Goal: Contribute content: Contribute content

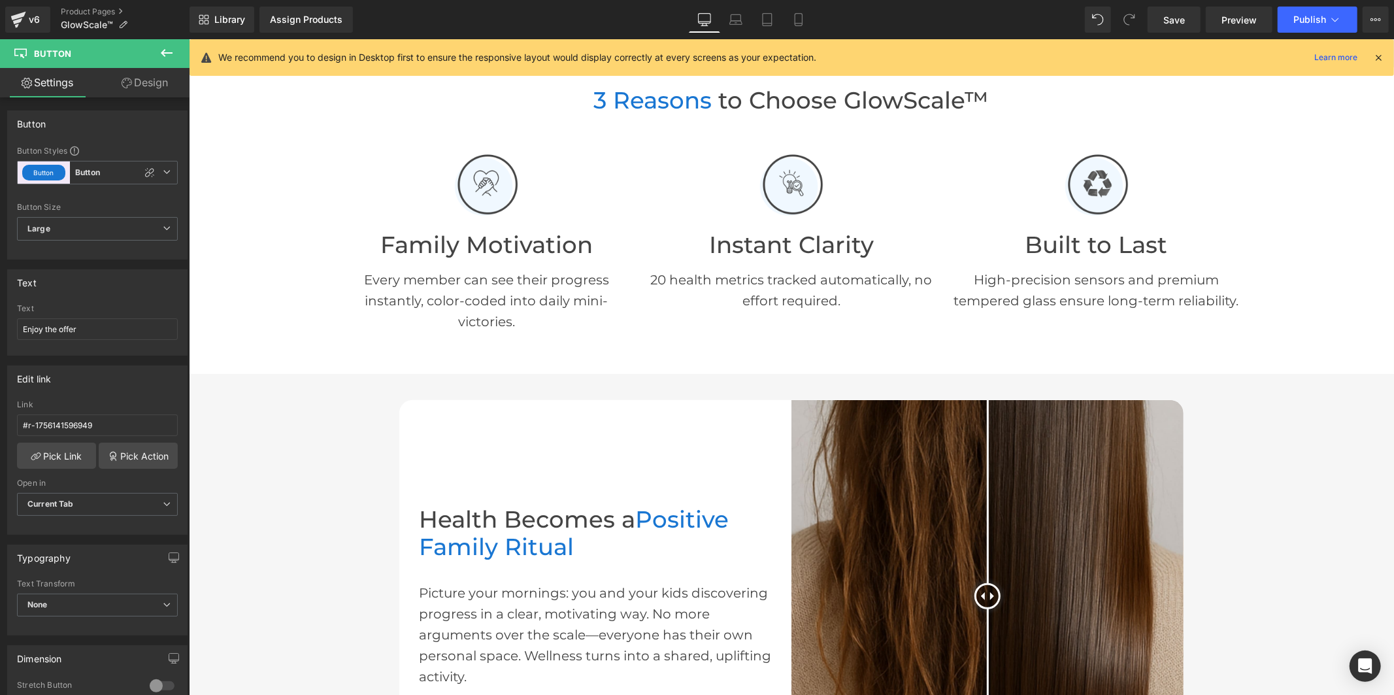
scroll to position [538, 0]
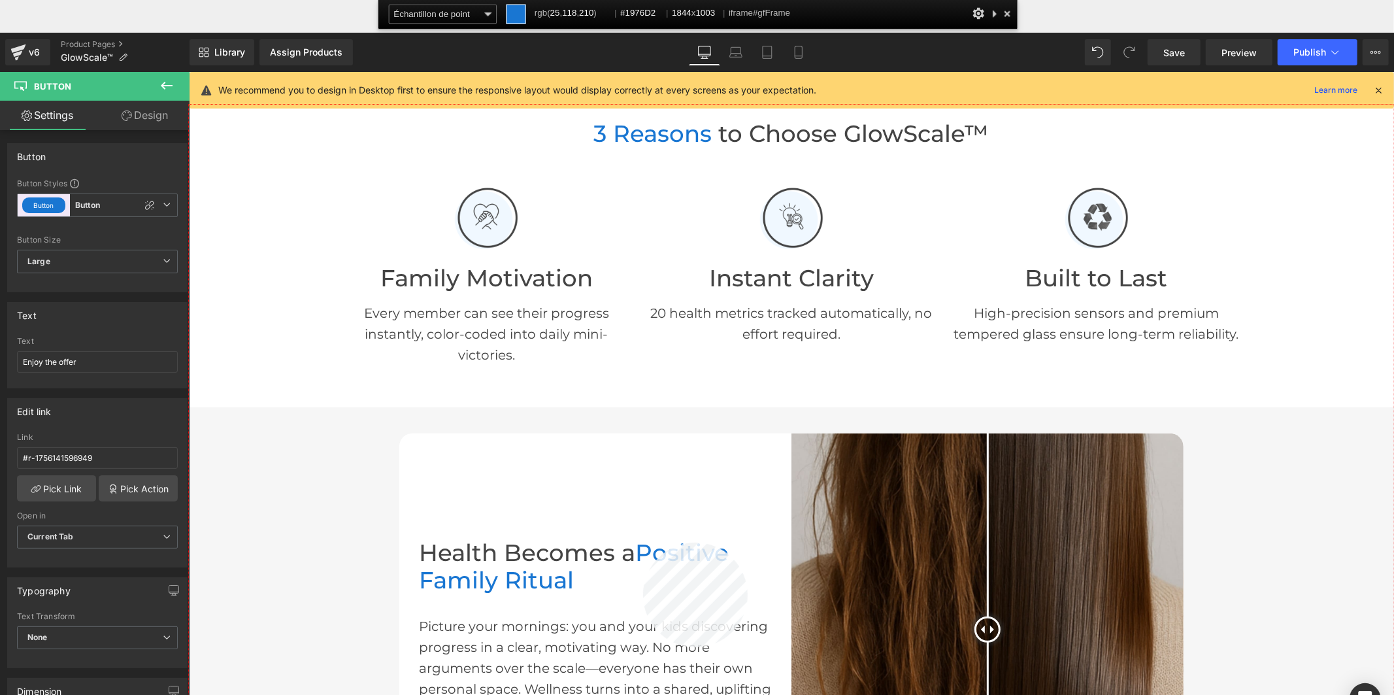
click at [643, 543] on div at bounding box center [791, 433] width 1205 height 656
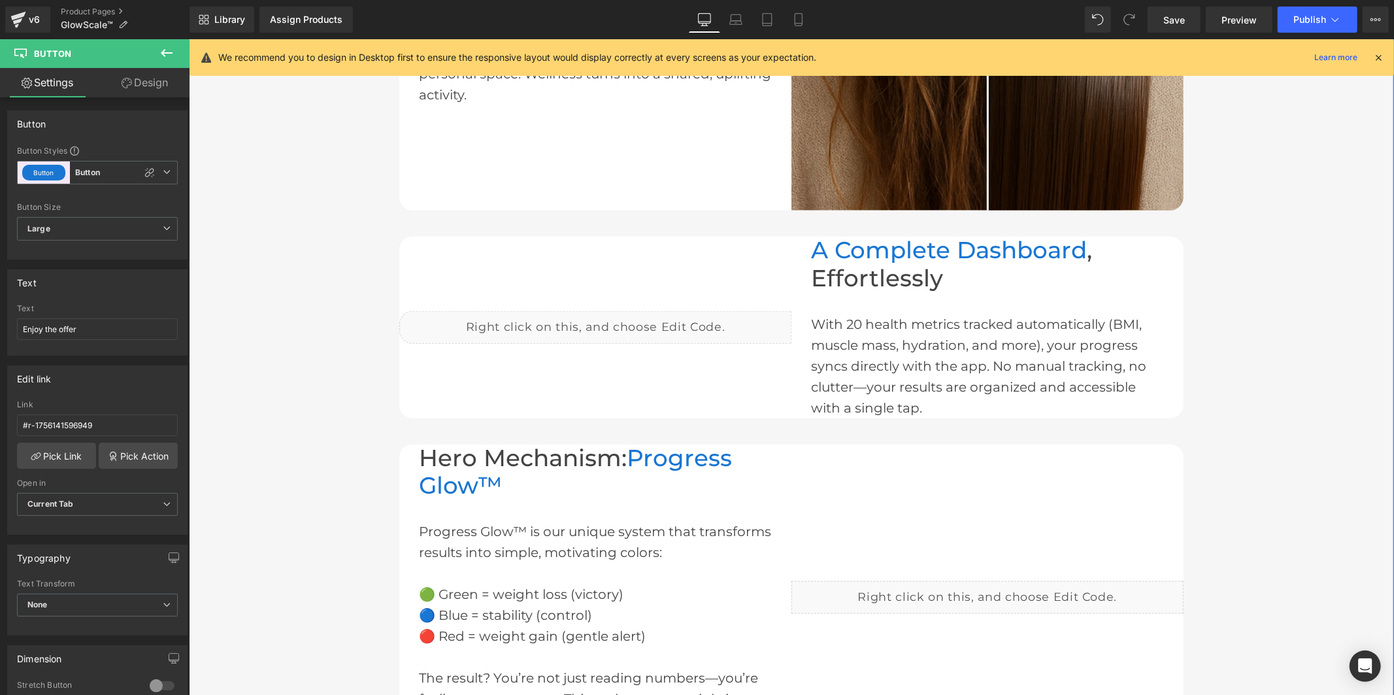
scroll to position [1119, 0]
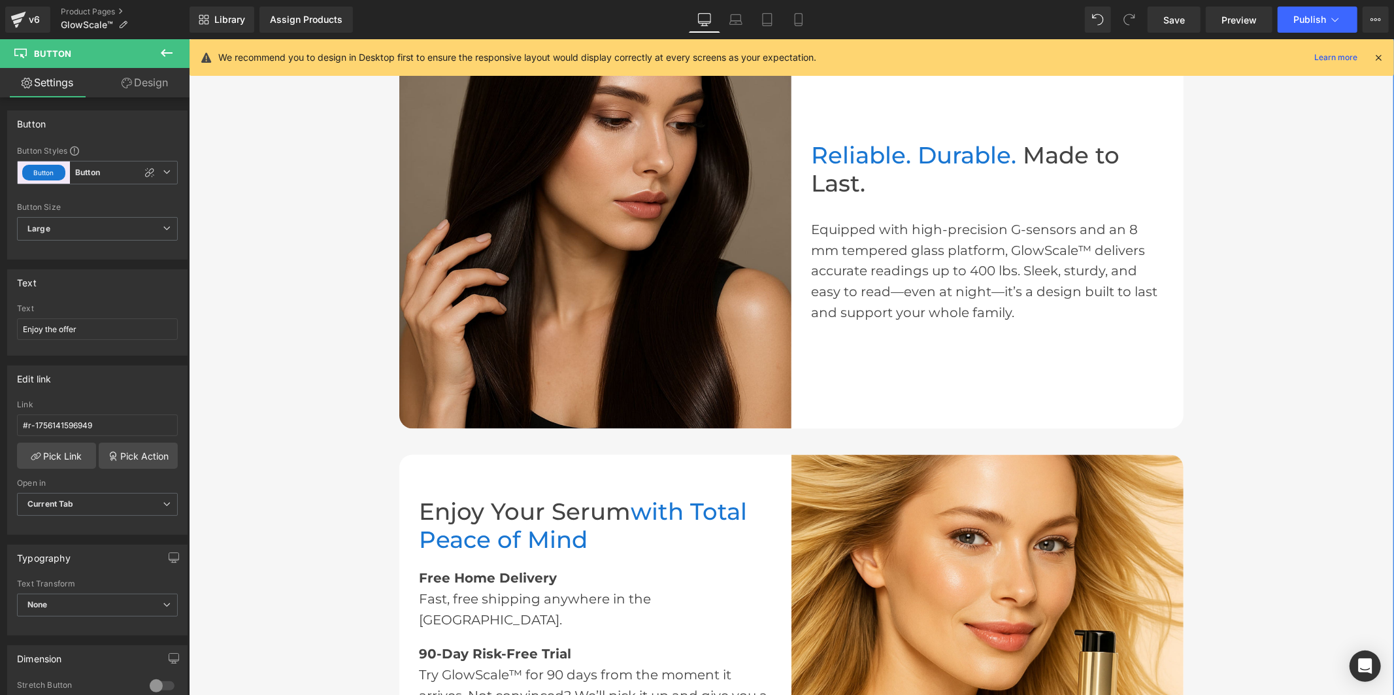
scroll to position [2063, 0]
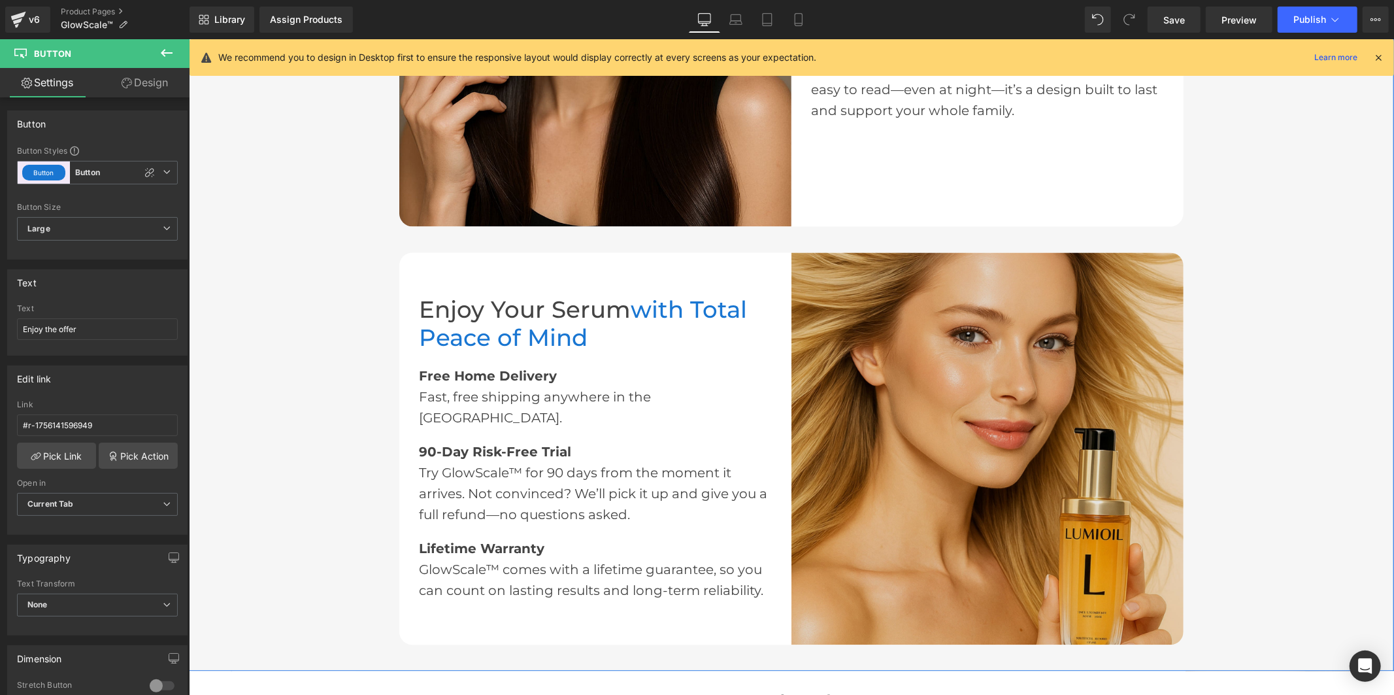
click at [927, 346] on img at bounding box center [987, 448] width 392 height 392
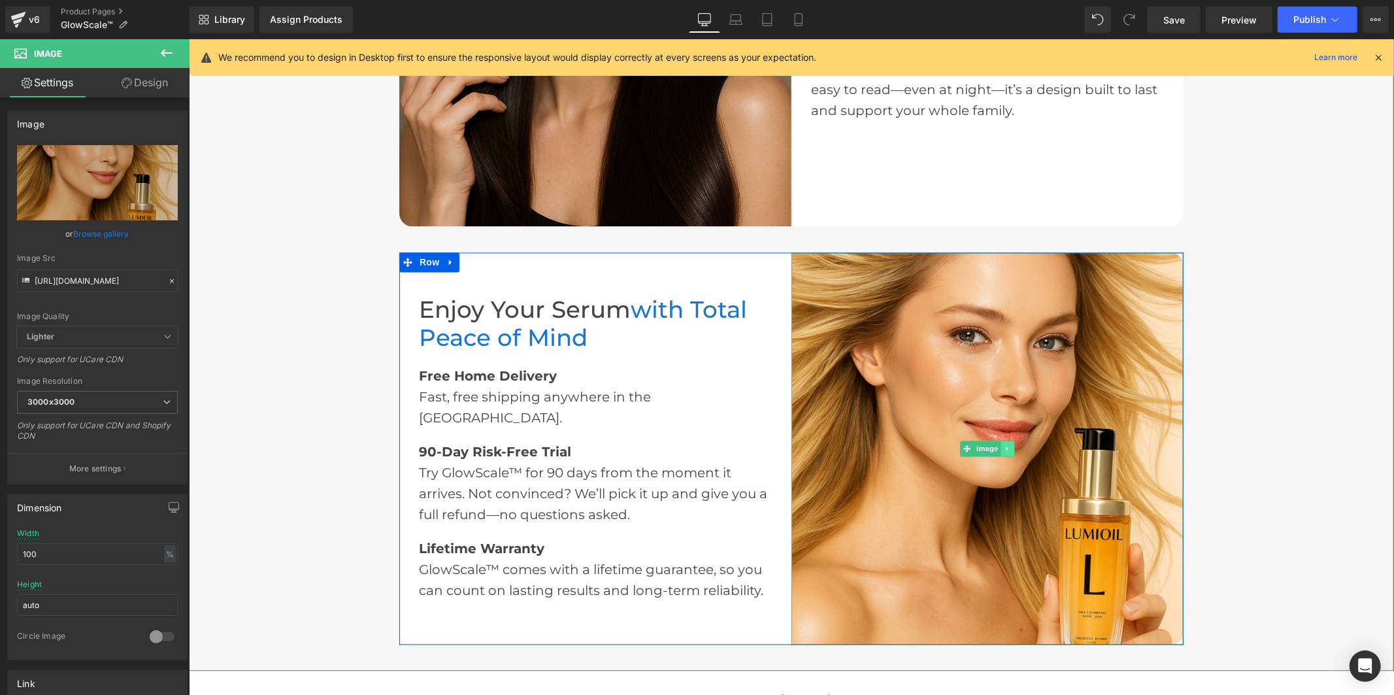
click at [1004, 444] on icon at bounding box center [1007, 448] width 7 height 8
click at [997, 444] on icon at bounding box center [1000, 448] width 7 height 8
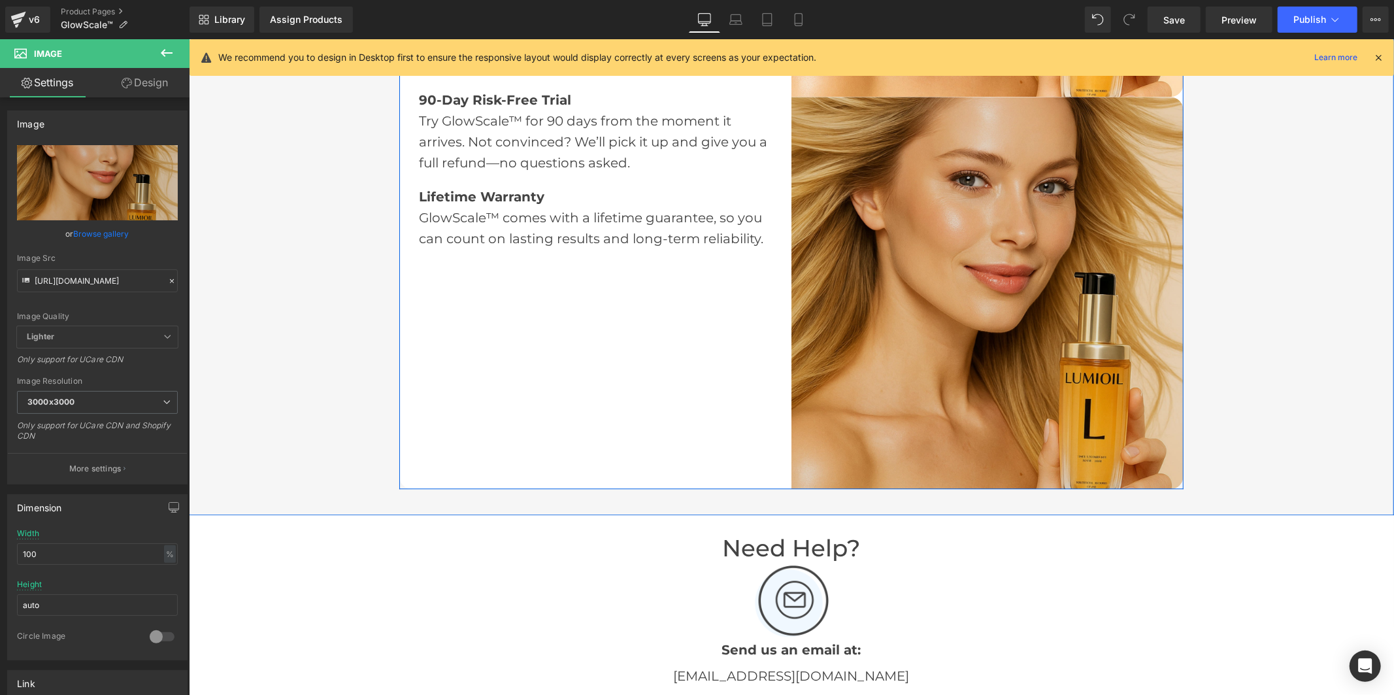
scroll to position [2613, 0]
click at [975, 270] on img at bounding box center [987, 290] width 392 height 392
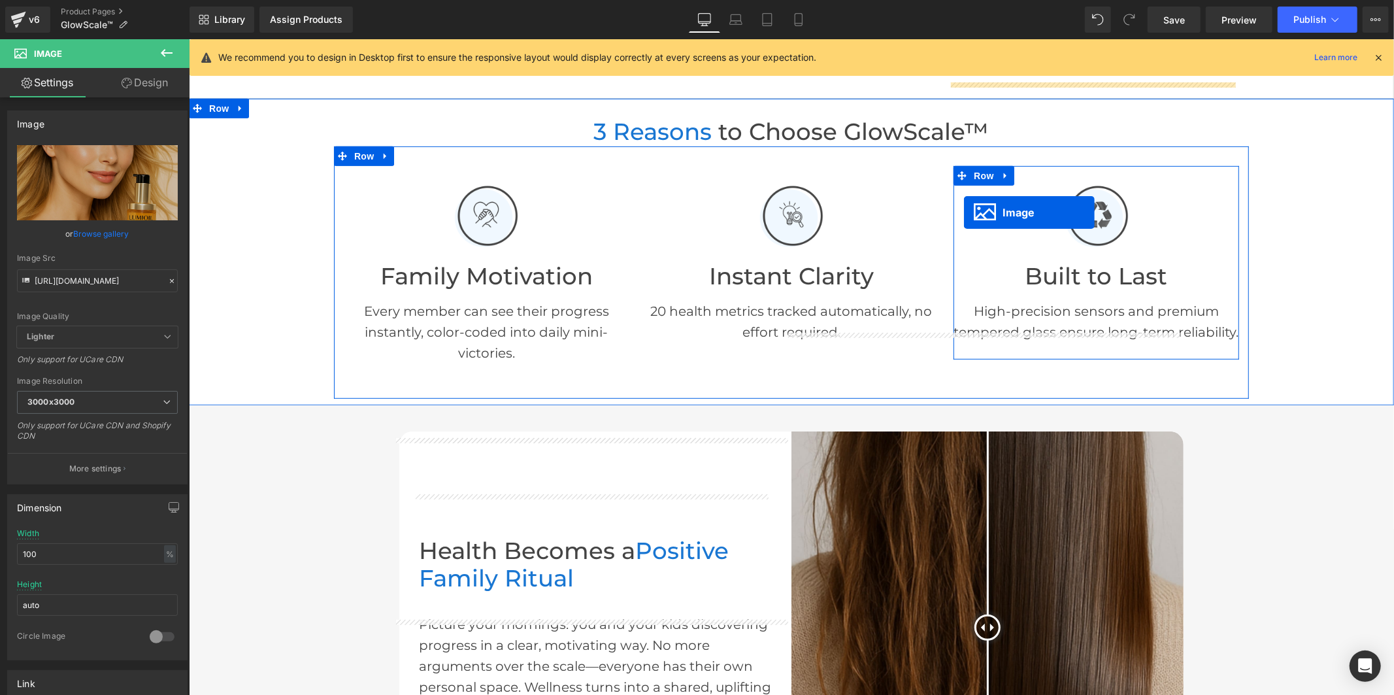
scroll to position [798, 0]
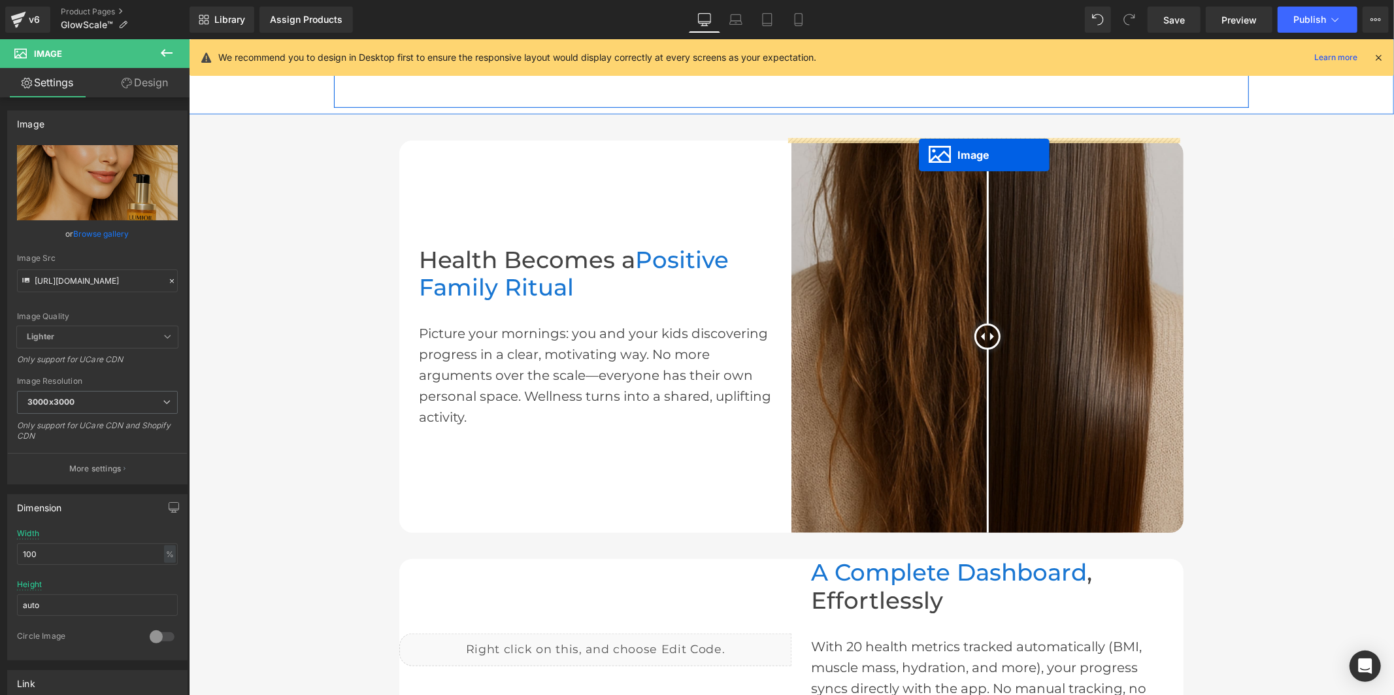
drag, startPoint x: 963, startPoint y: 285, endPoint x: 918, endPoint y: 154, distance: 138.3
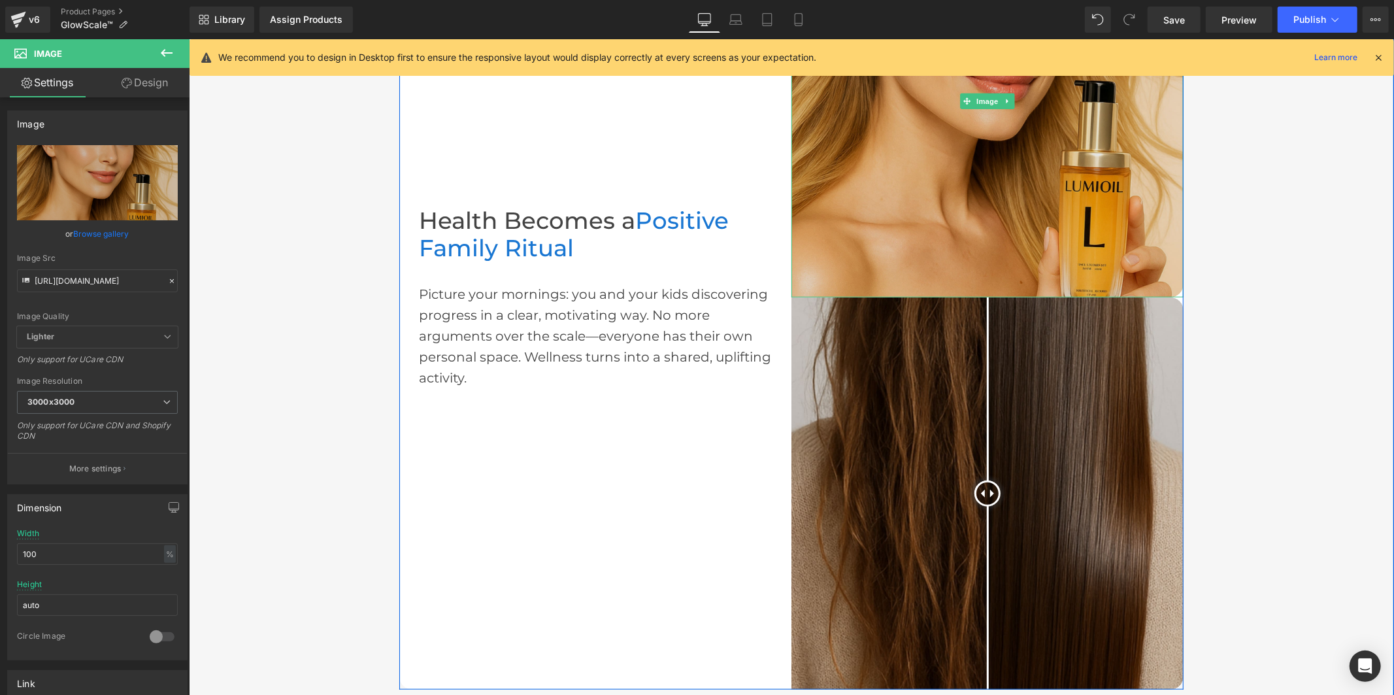
scroll to position [1088, 0]
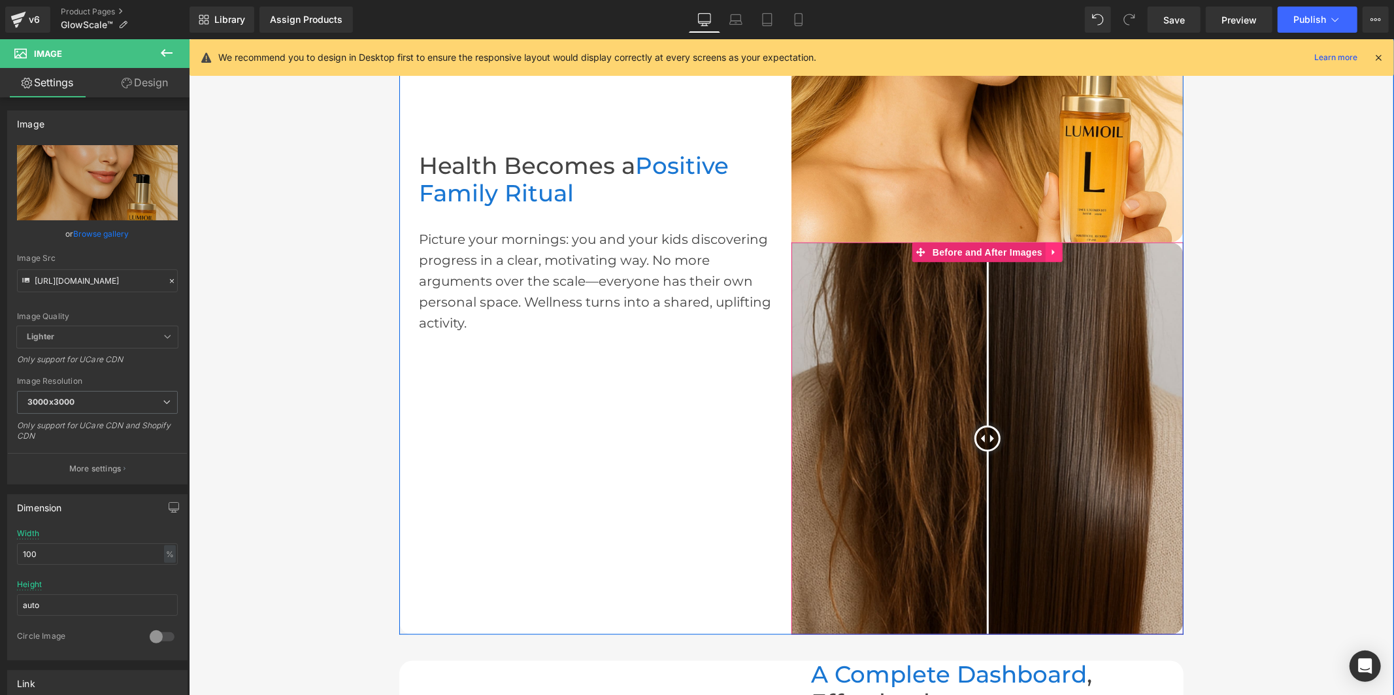
click at [1050, 248] on icon at bounding box center [1053, 252] width 9 height 10
click at [1058, 248] on icon at bounding box center [1062, 251] width 9 height 9
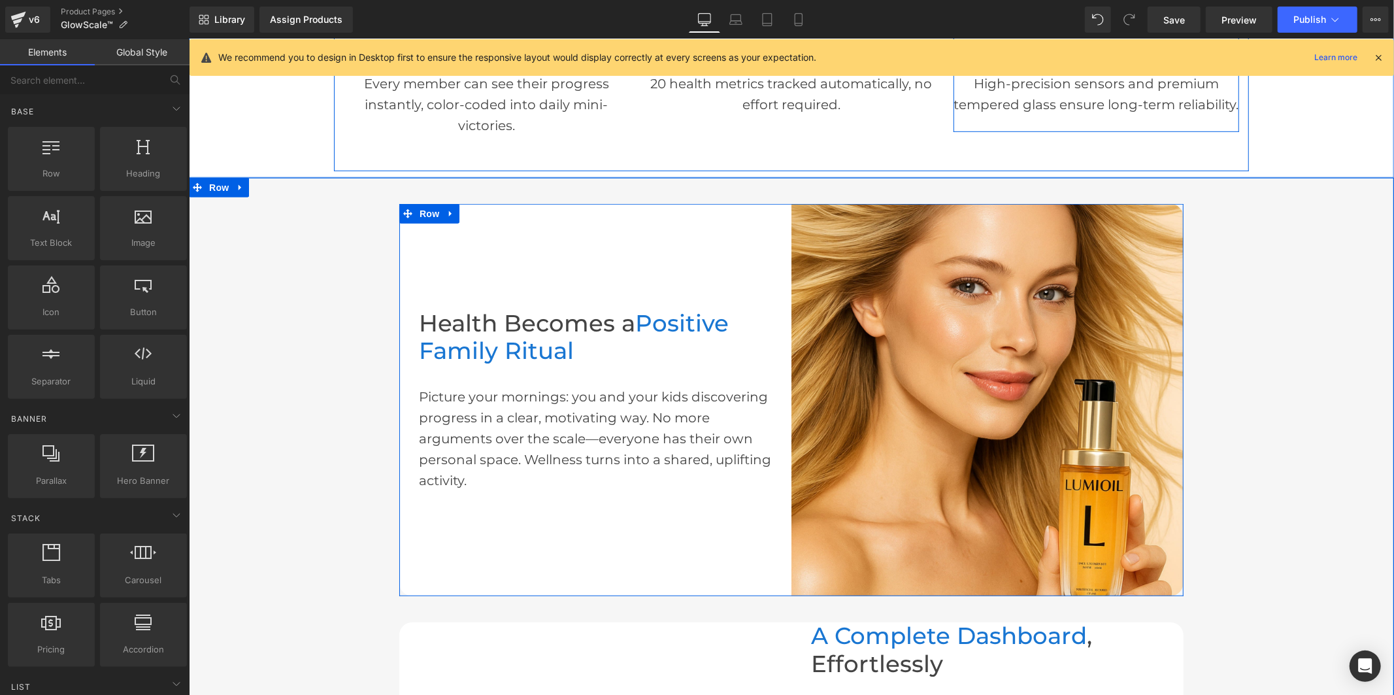
scroll to position [726, 0]
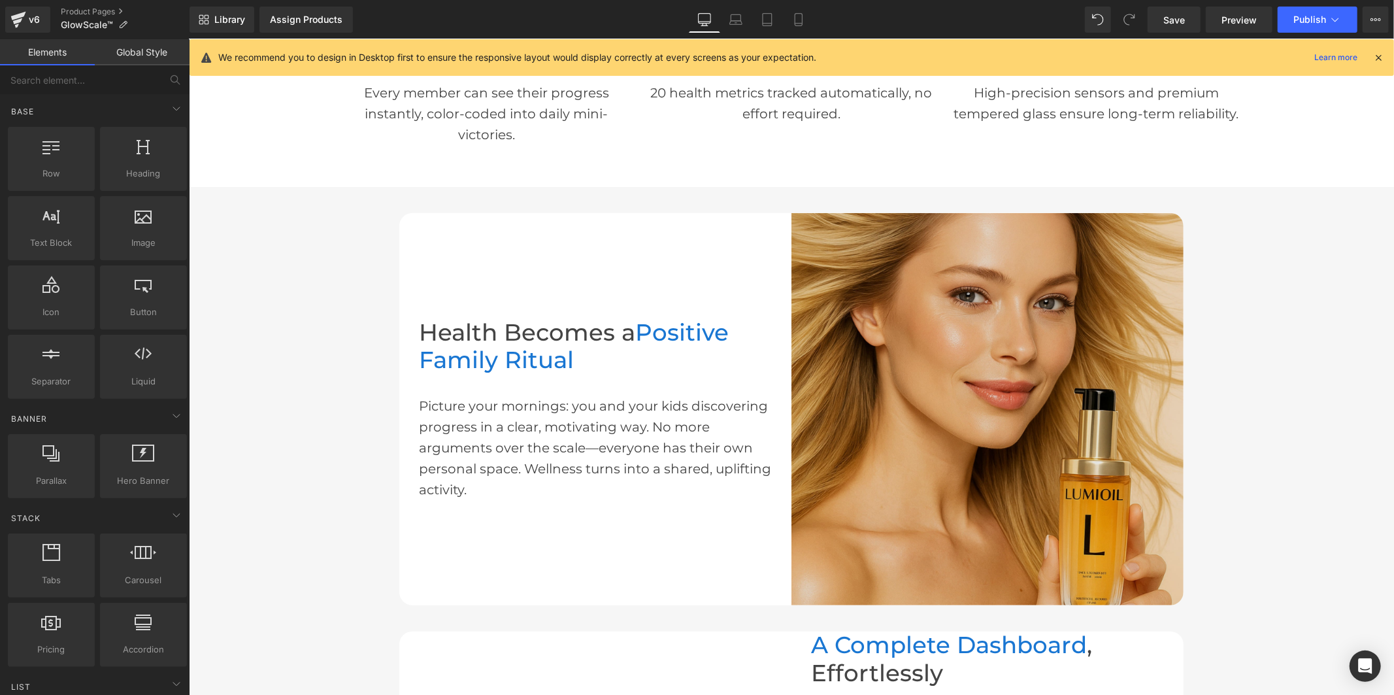
click at [939, 377] on img at bounding box center [987, 408] width 392 height 392
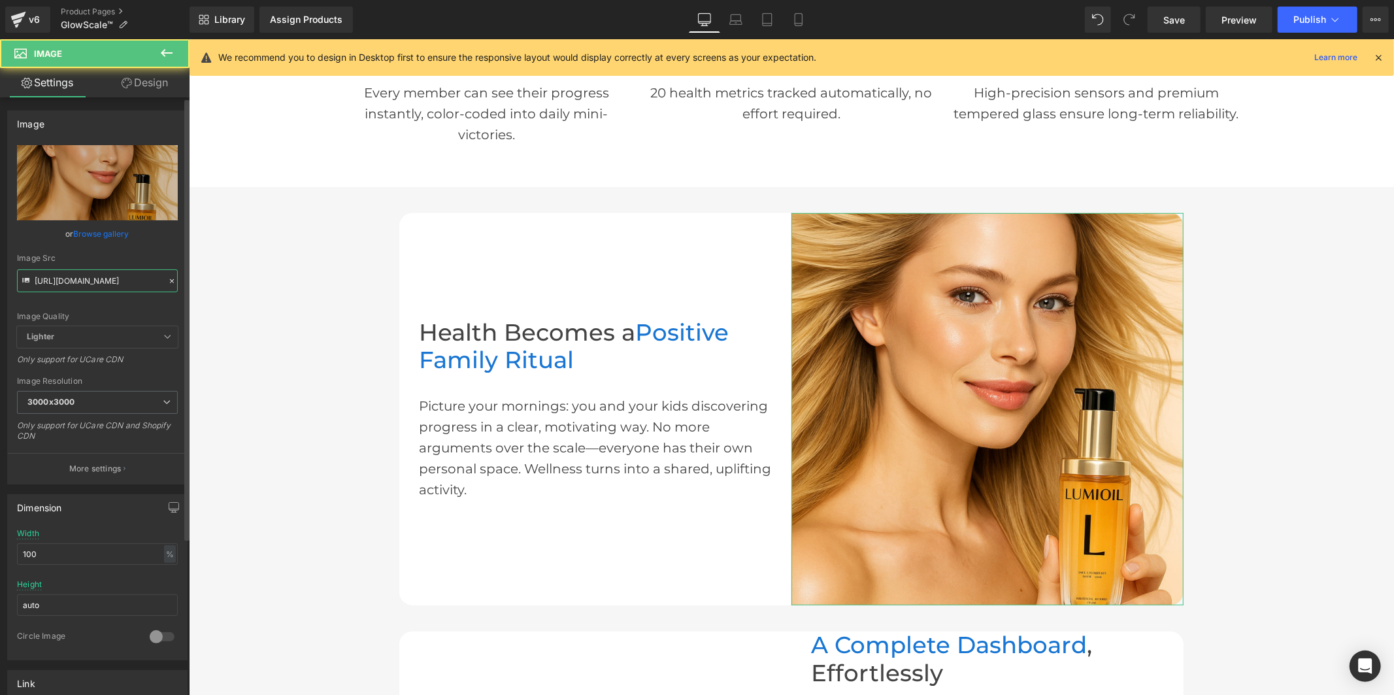
click at [105, 284] on input "[URL][DOMAIN_NAME]" at bounding box center [97, 280] width 161 height 23
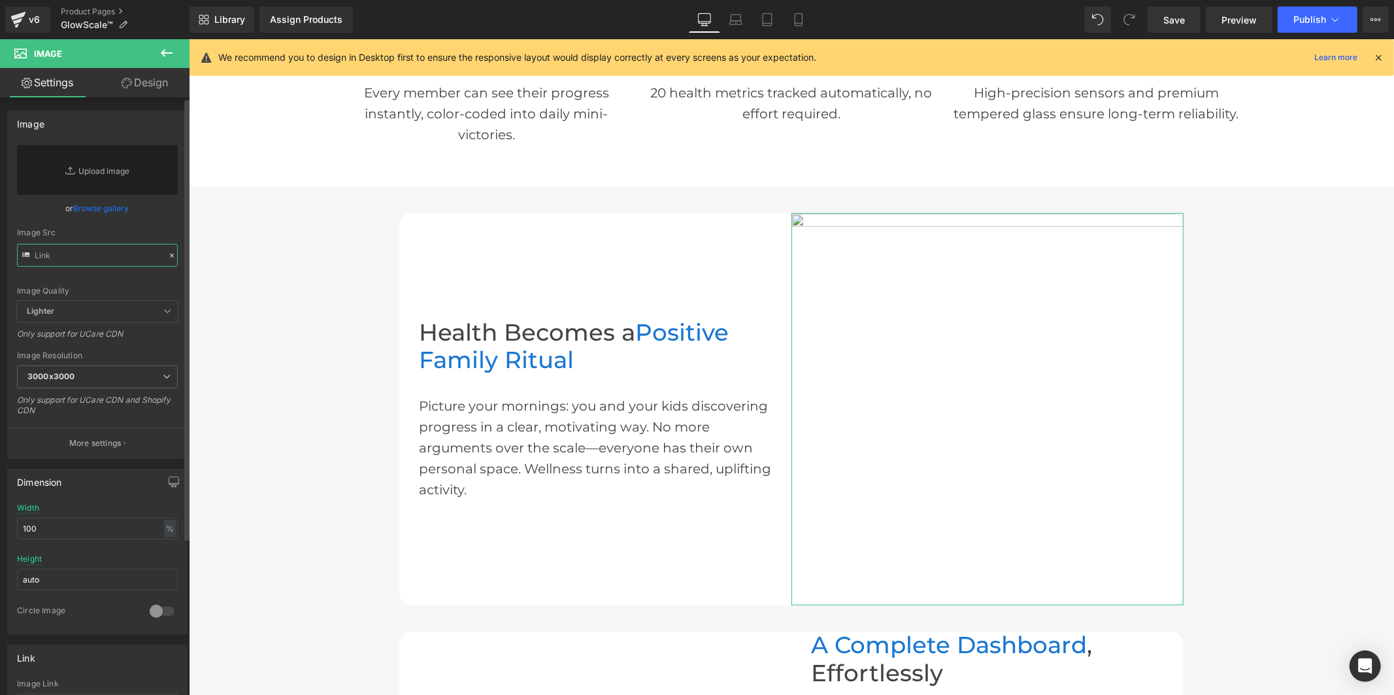
paste input "[URL][DOMAIN_NAME]"
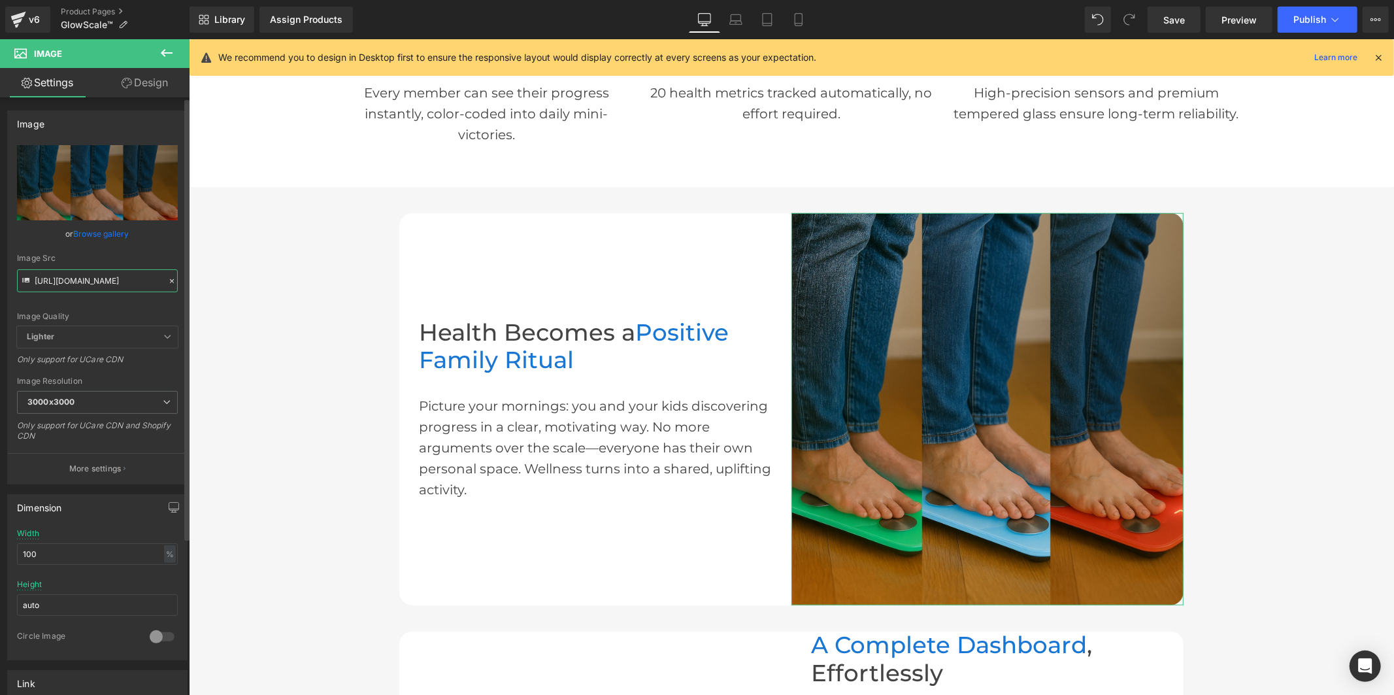
type input "[URL][DOMAIN_NAME]"
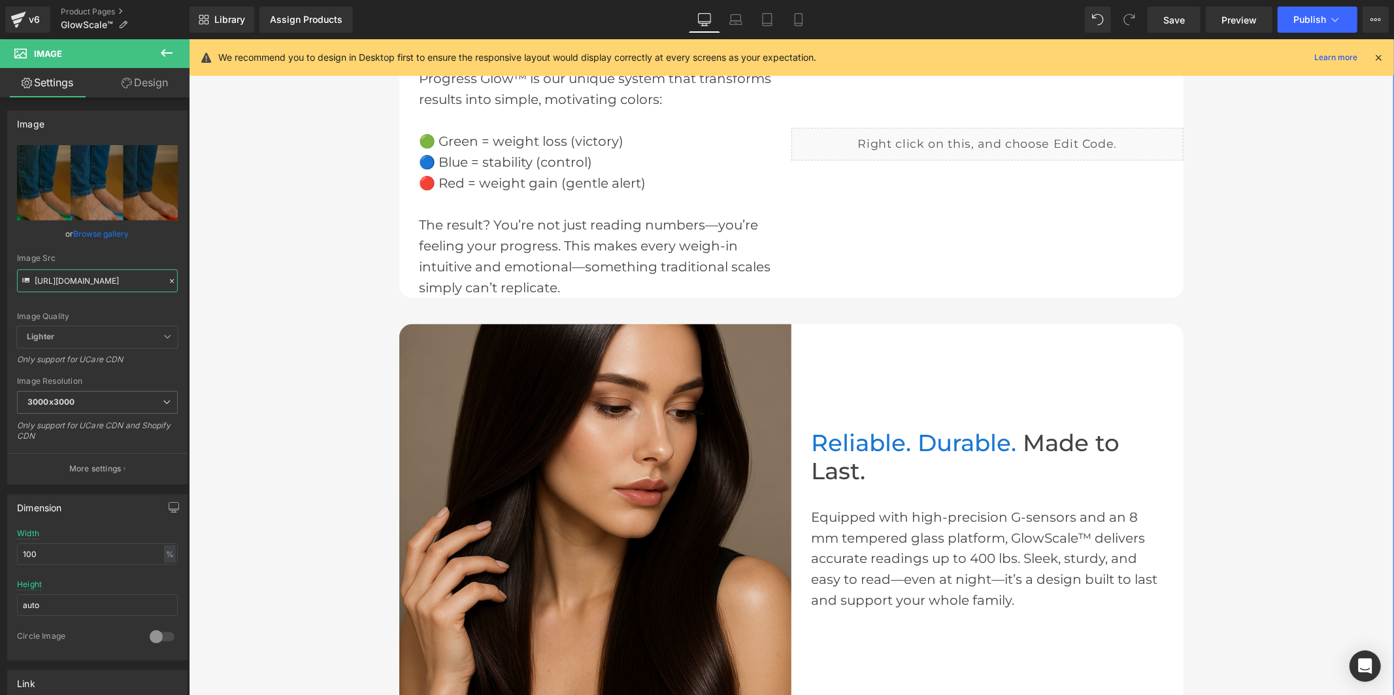
scroll to position [1597, 0]
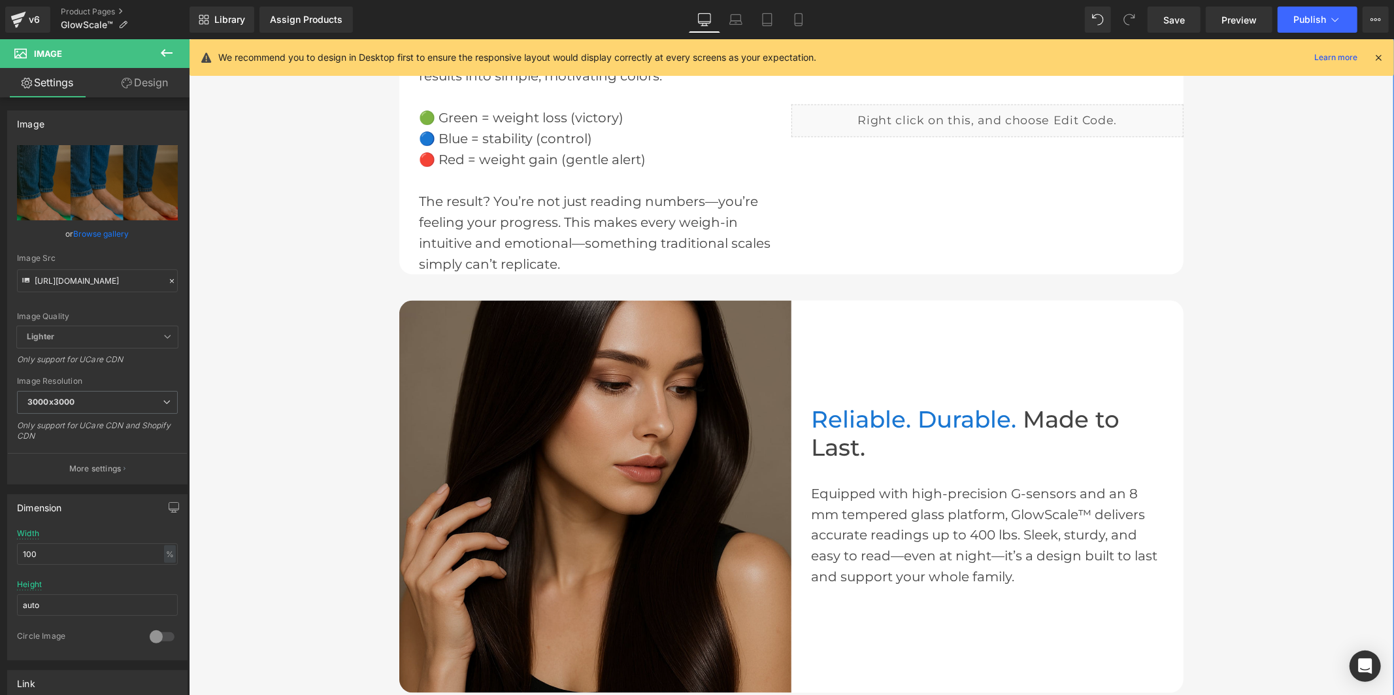
click at [580, 448] on img at bounding box center [595, 496] width 392 height 392
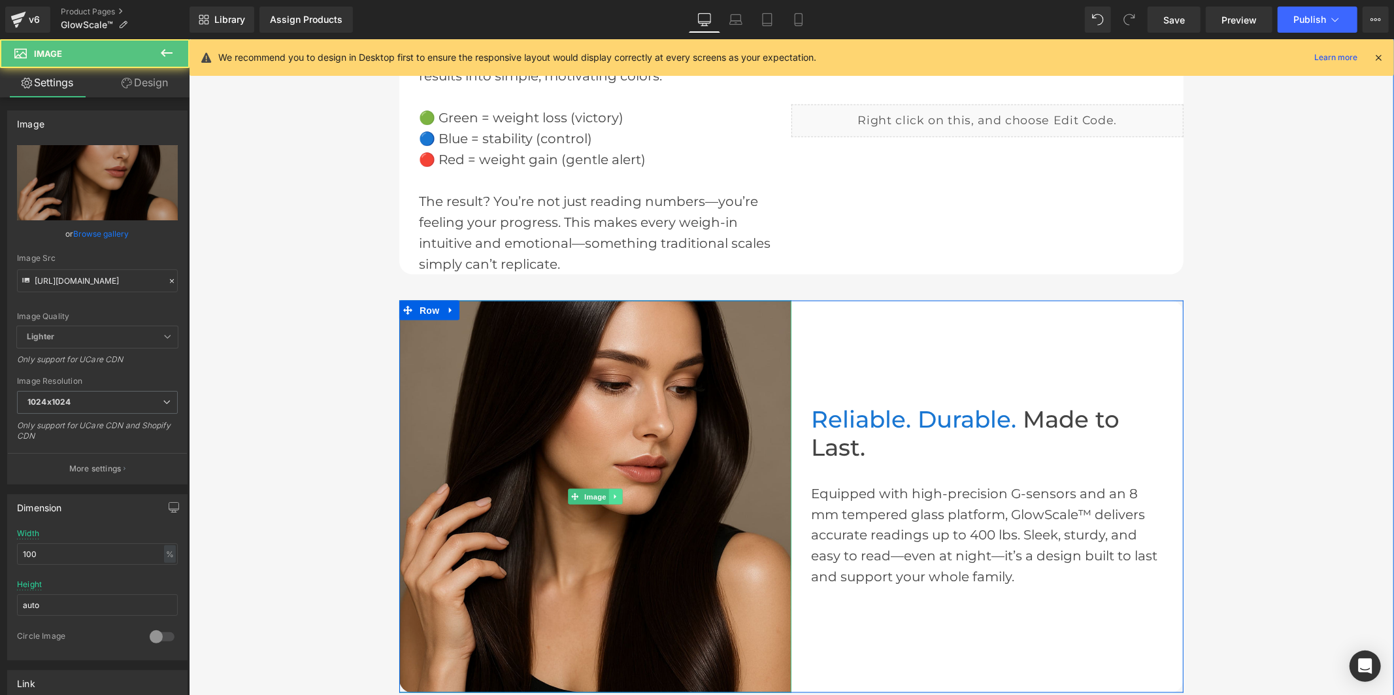
click at [609, 488] on link at bounding box center [616, 496] width 14 height 16
click at [605, 493] on icon at bounding box center [608, 496] width 7 height 7
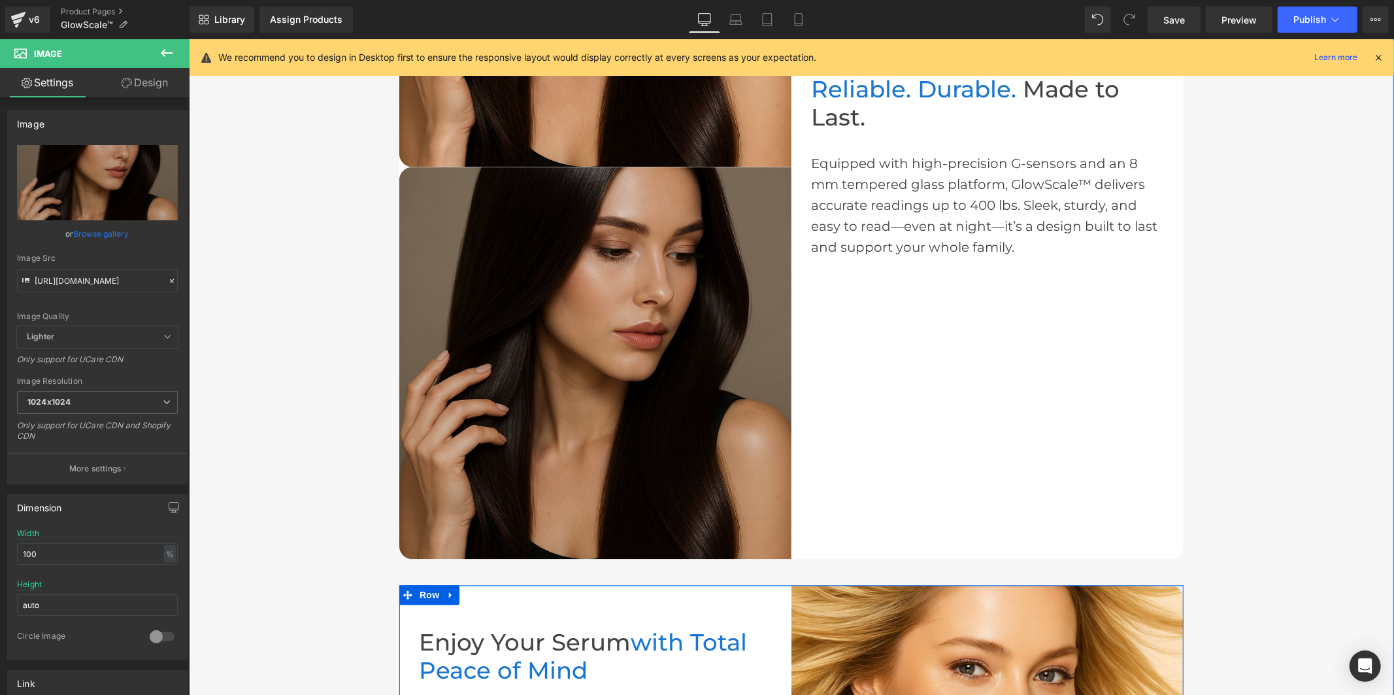
scroll to position [1832, 0]
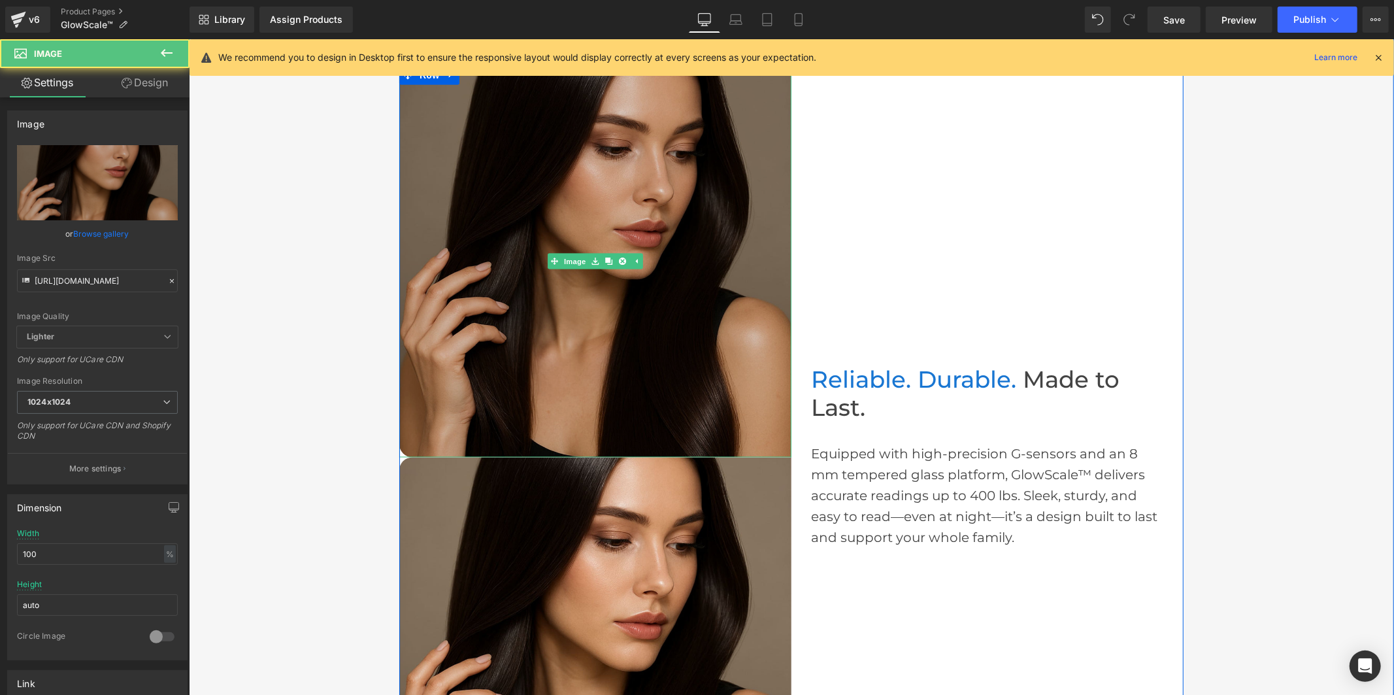
click at [554, 359] on img at bounding box center [595, 261] width 392 height 392
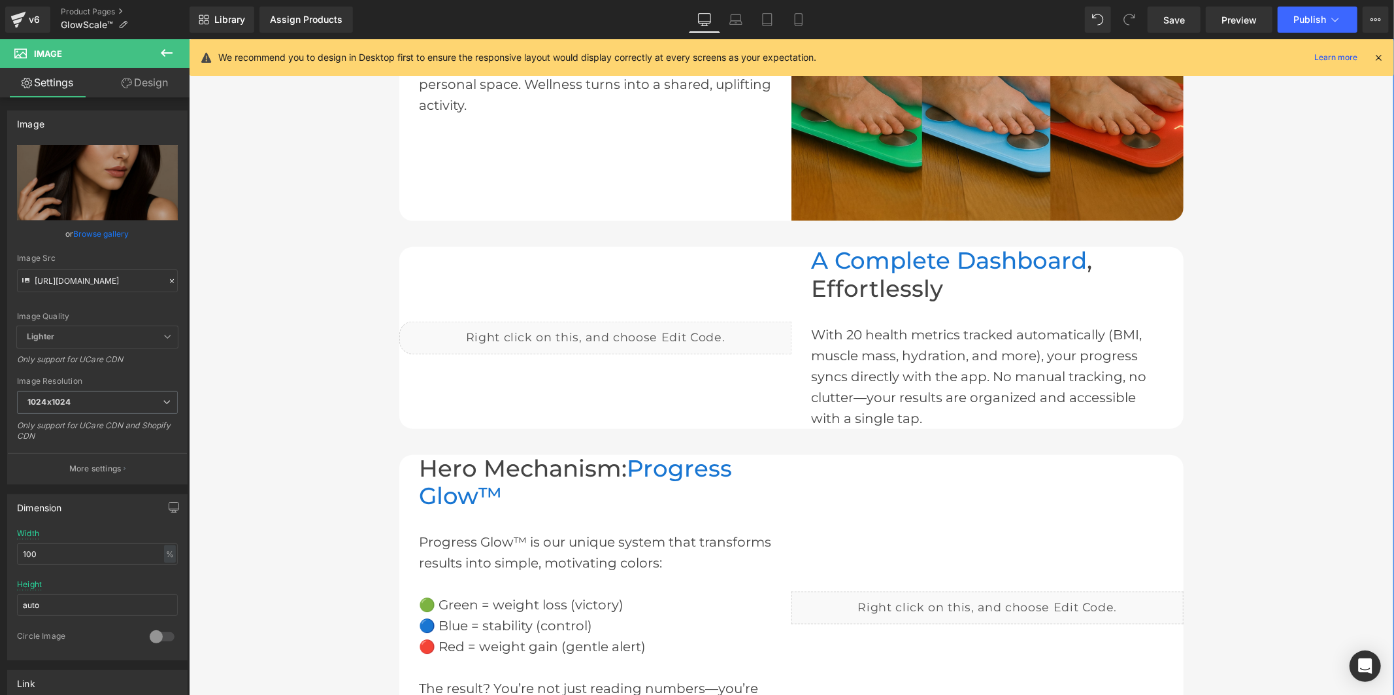
scroll to position [1106, 0]
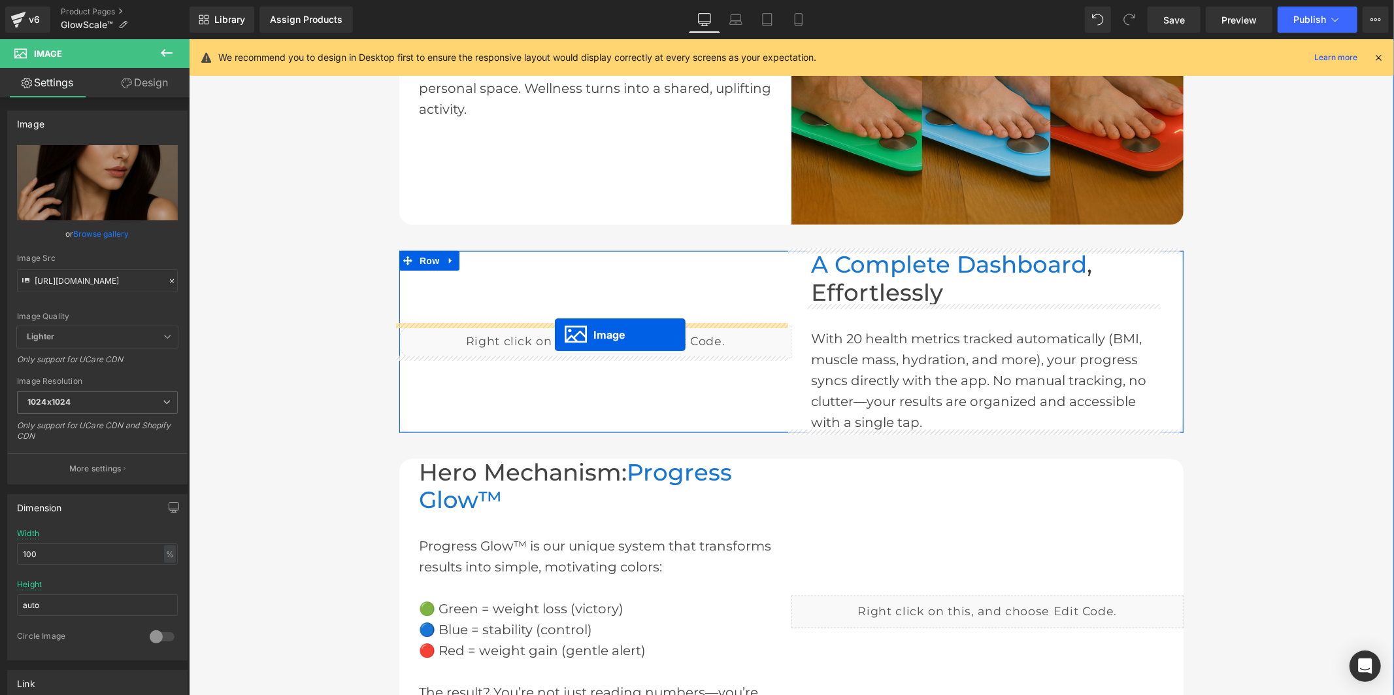
drag, startPoint x: 548, startPoint y: 256, endPoint x: 554, endPoint y: 334, distance: 78.0
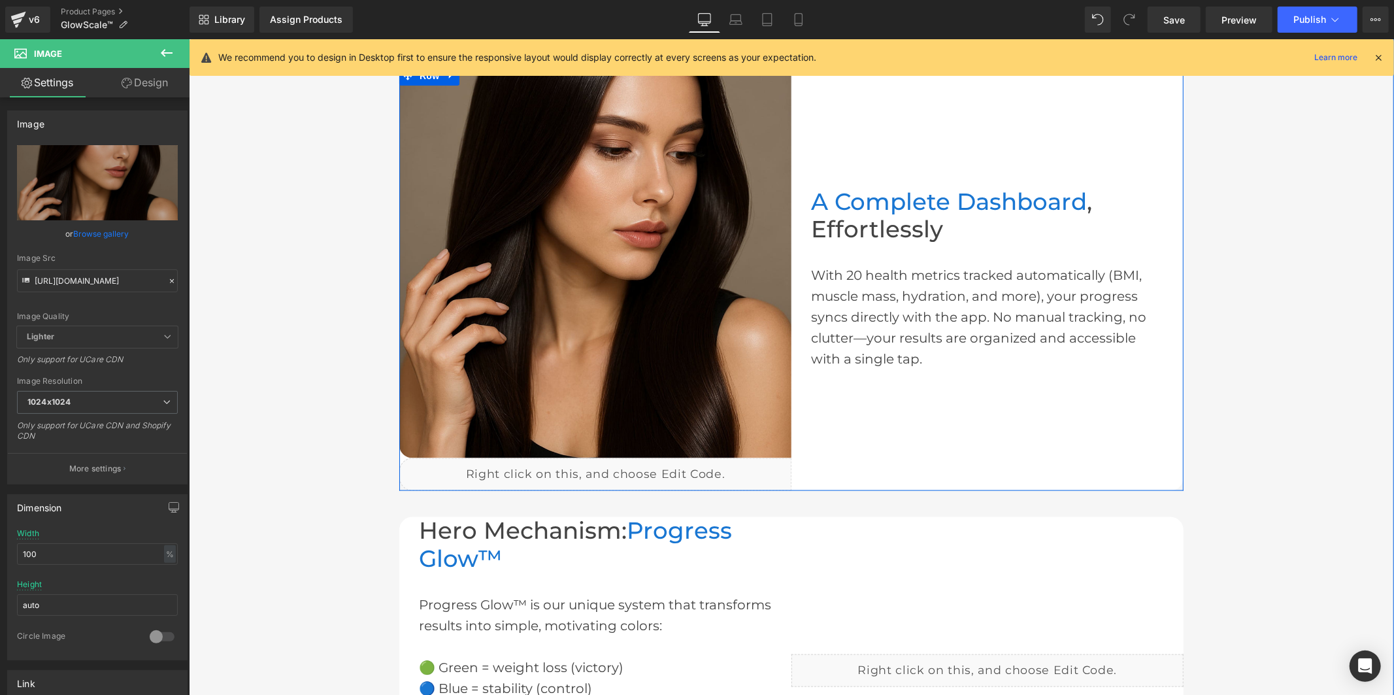
scroll to position [1324, 0]
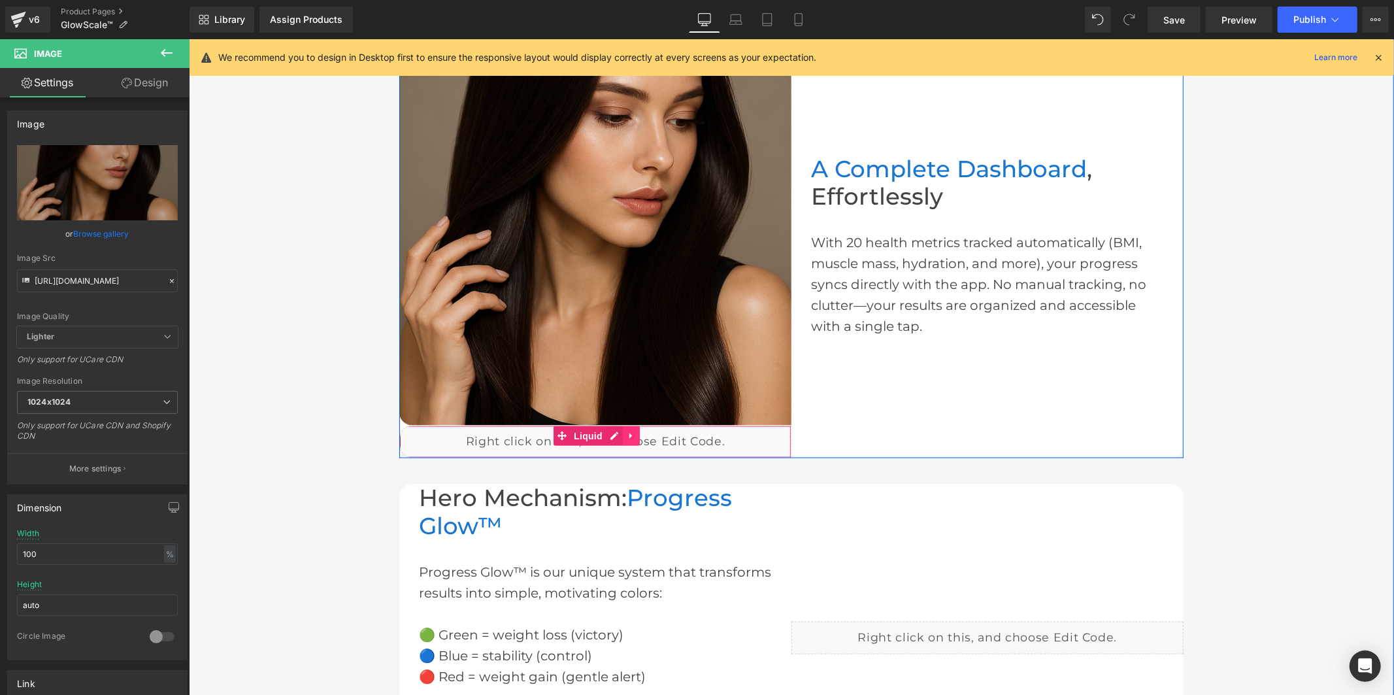
click at [626, 437] on icon at bounding box center [630, 436] width 9 height 10
click at [635, 431] on icon at bounding box center [639, 435] width 9 height 9
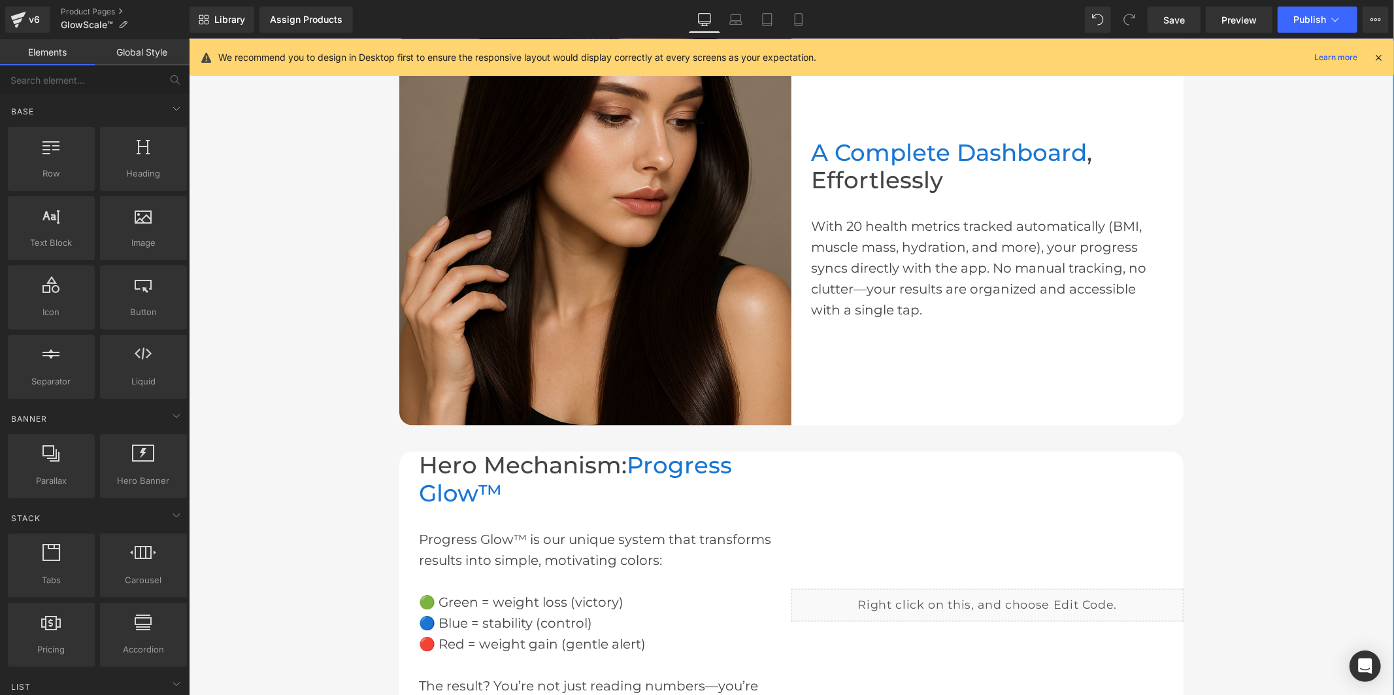
scroll to position [1178, 0]
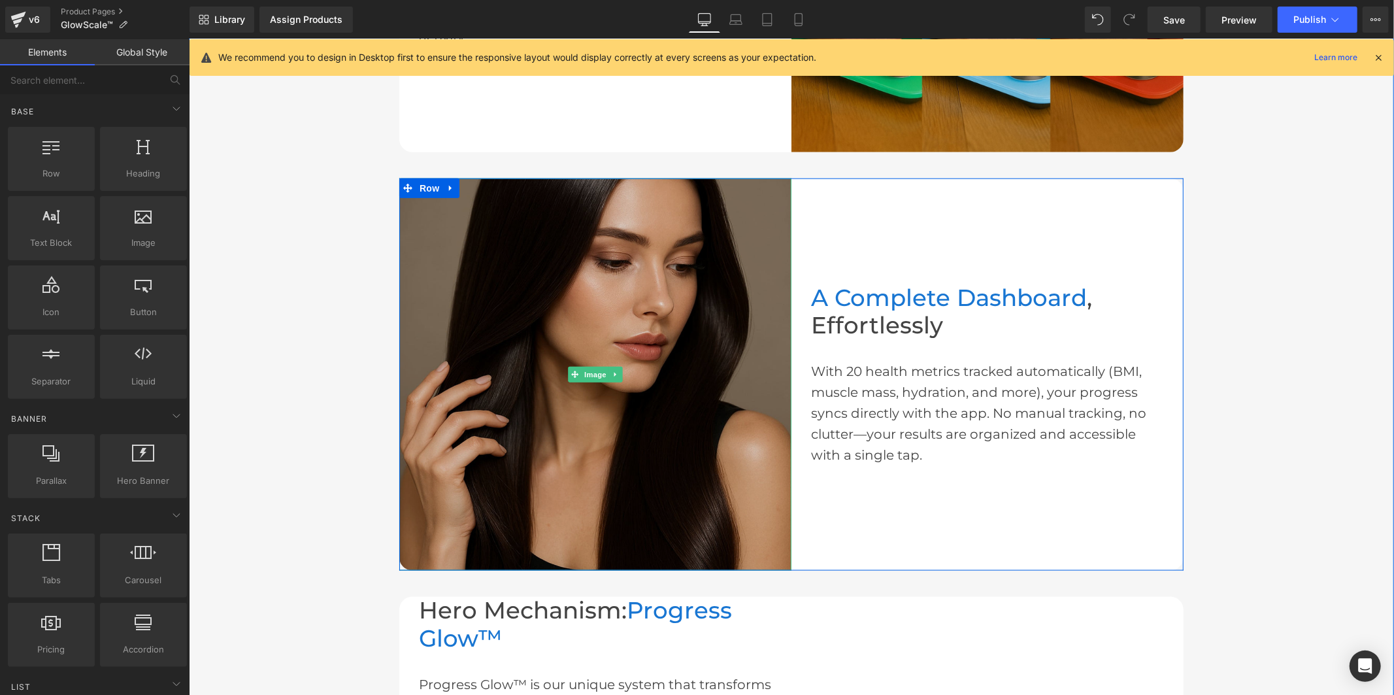
click at [595, 330] on img at bounding box center [595, 374] width 392 height 392
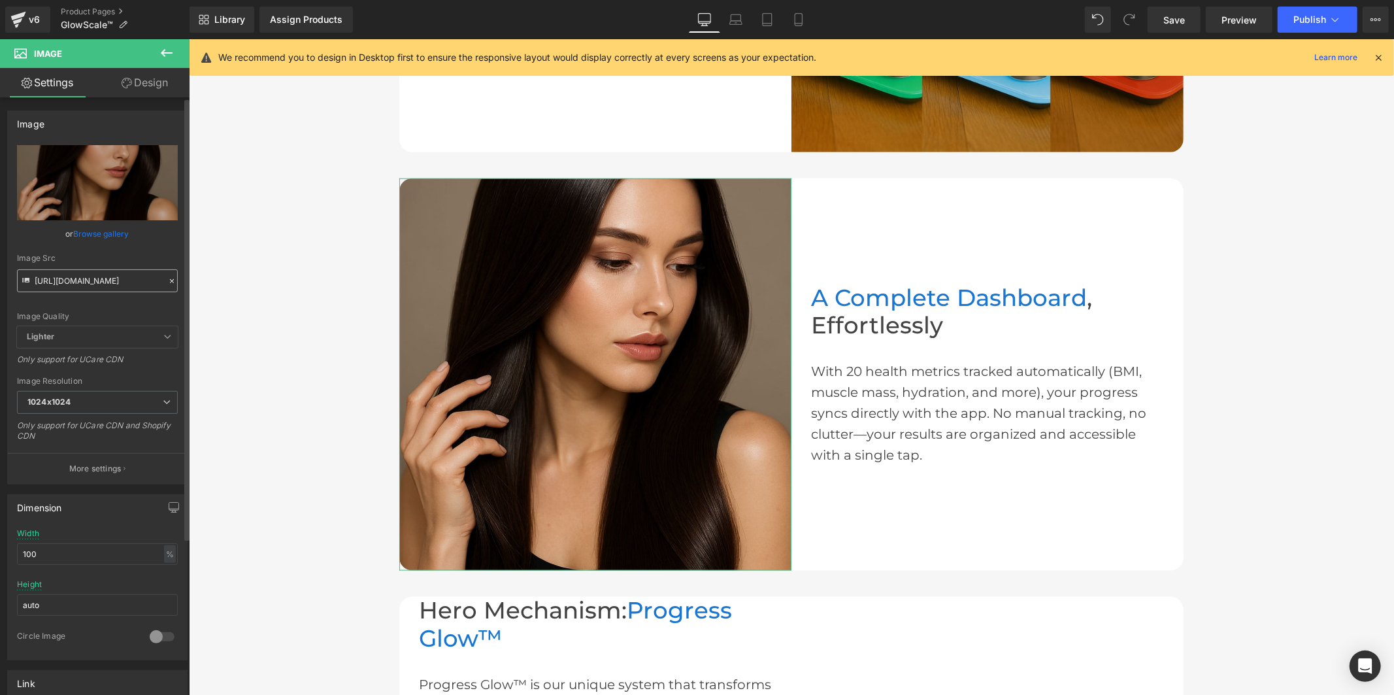
click at [85, 278] on input "[URL][DOMAIN_NAME]" at bounding box center [97, 280] width 161 height 23
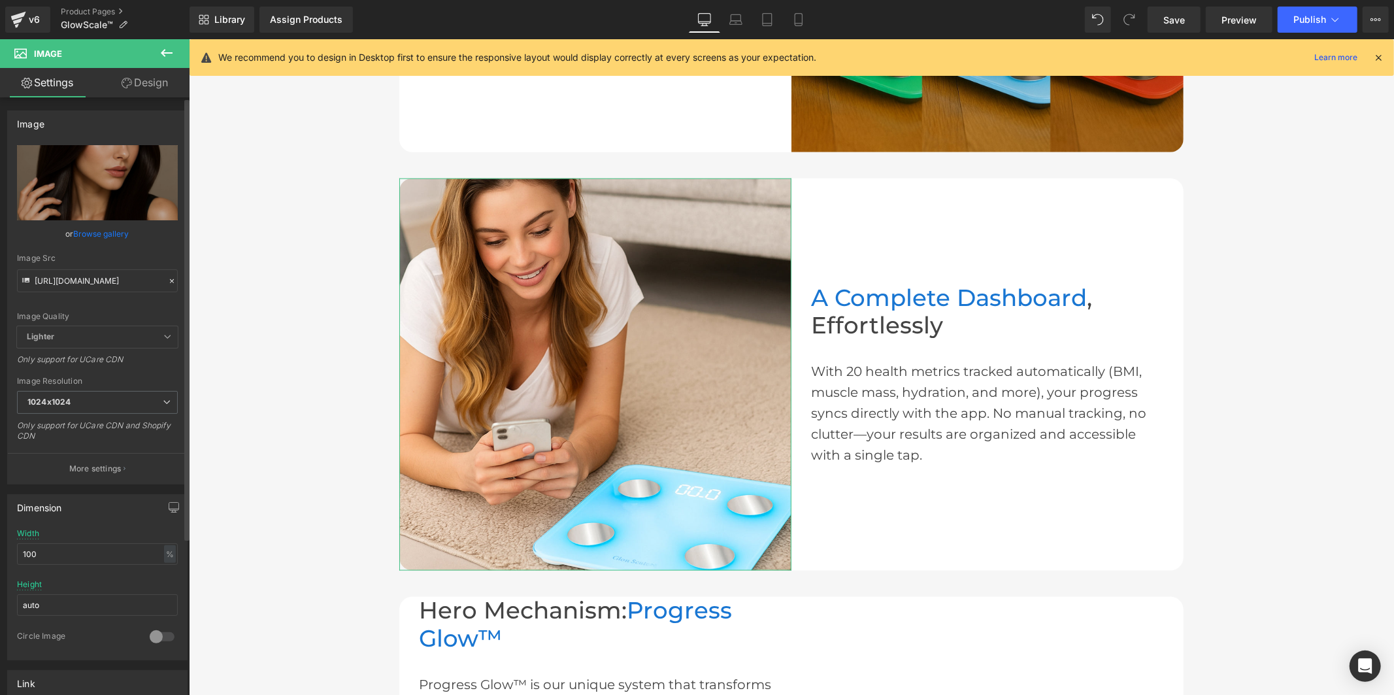
type input "[URL][DOMAIN_NAME]"
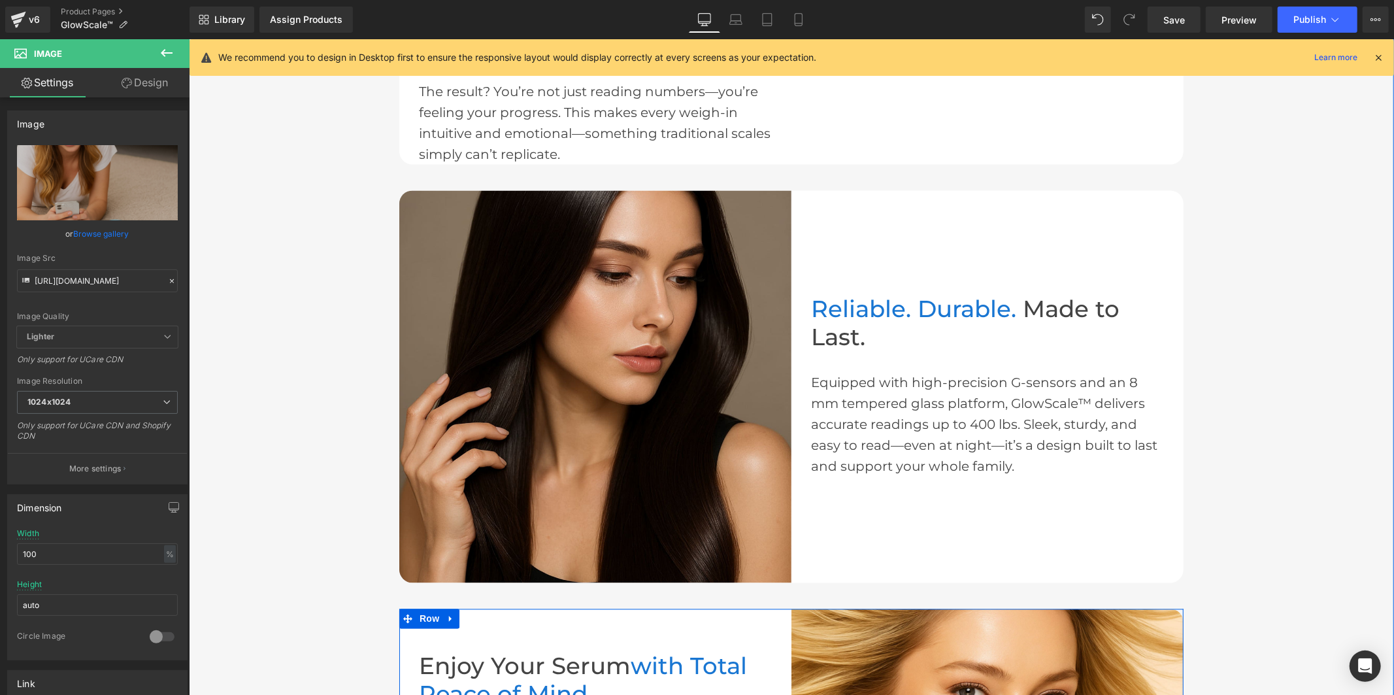
scroll to position [2050, 0]
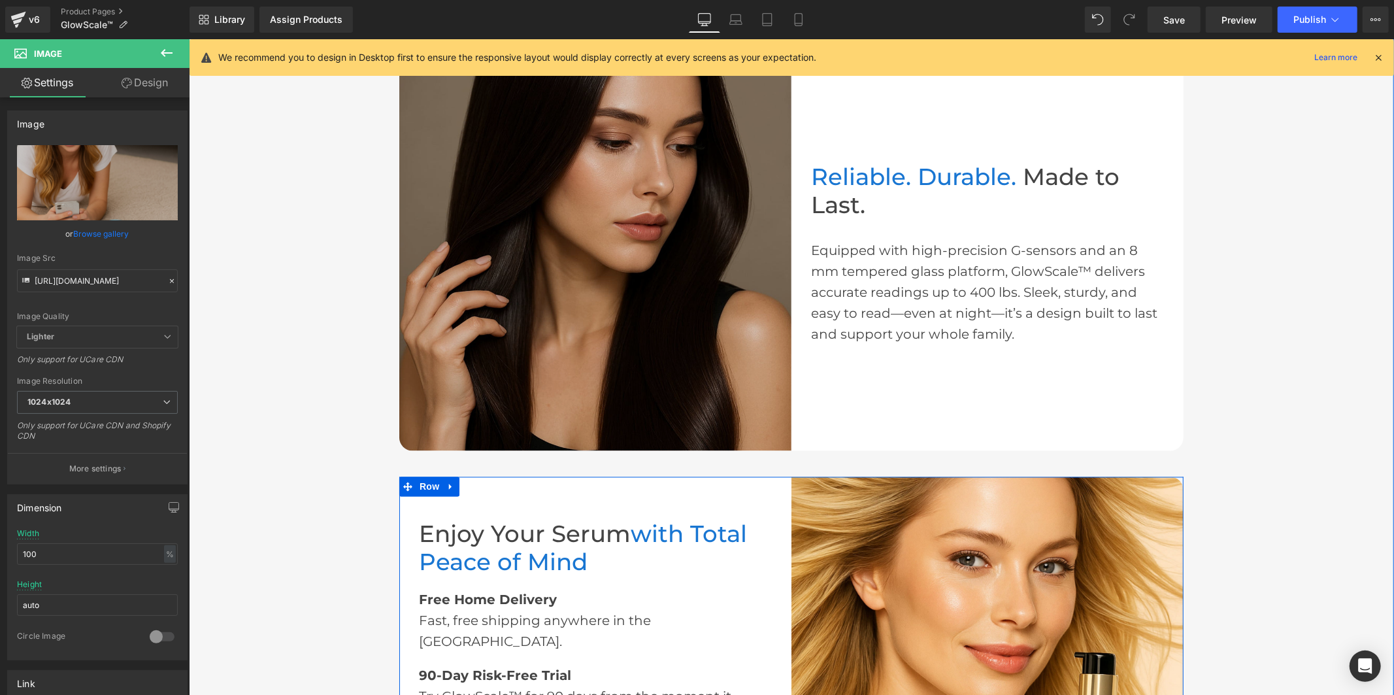
click at [675, 288] on img at bounding box center [595, 254] width 392 height 392
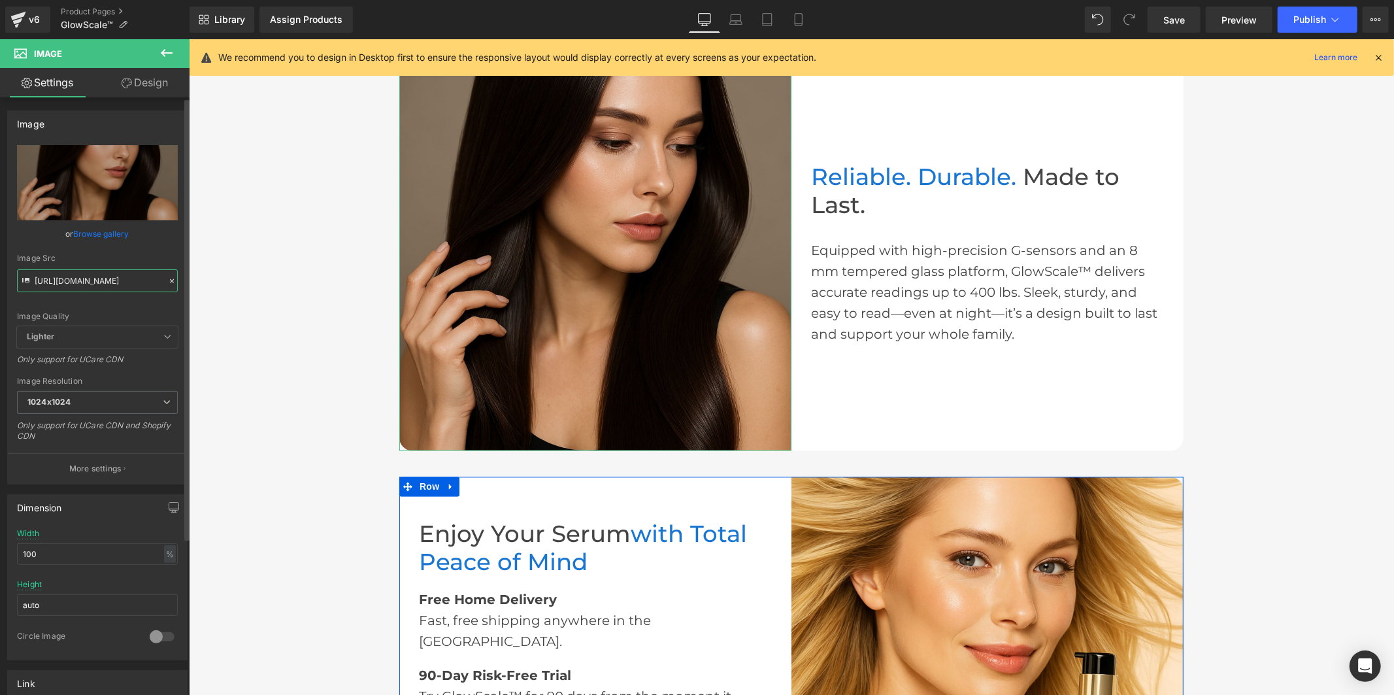
click at [63, 280] on input "[URL][DOMAIN_NAME]" at bounding box center [97, 280] width 161 height 23
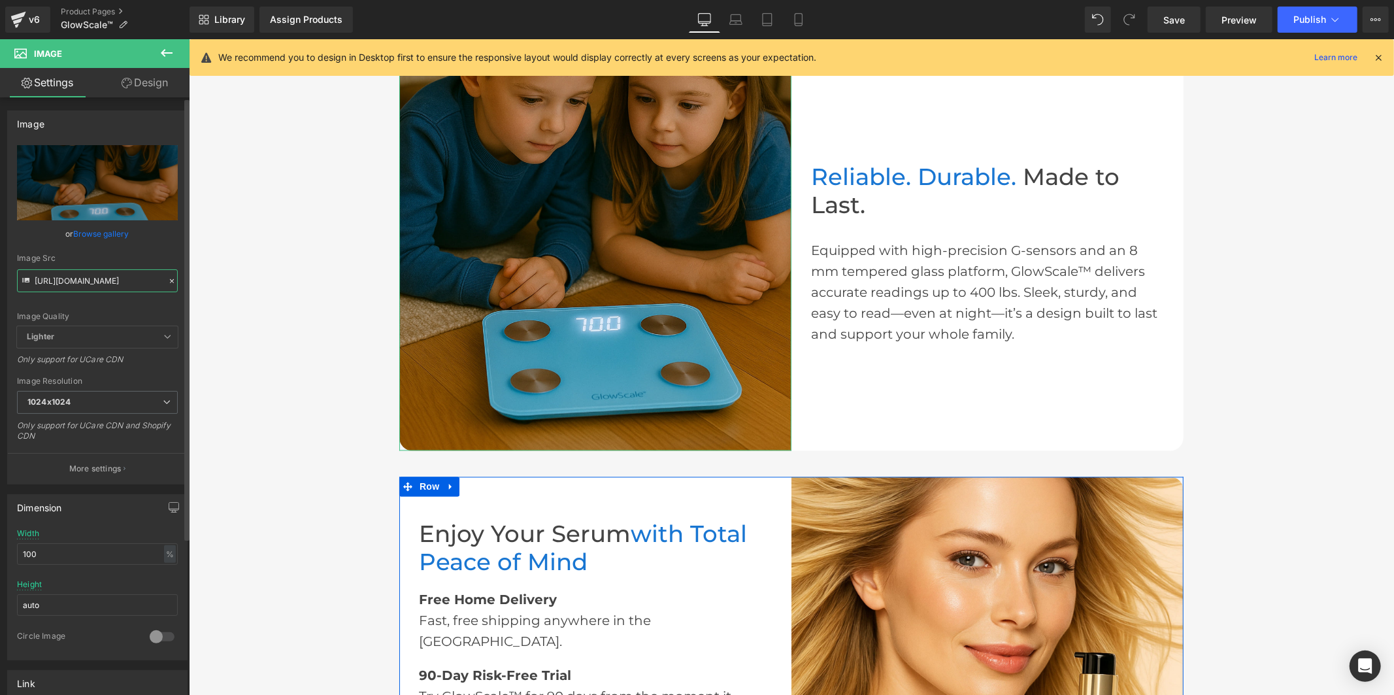
type input "[URL][DOMAIN_NAME]"
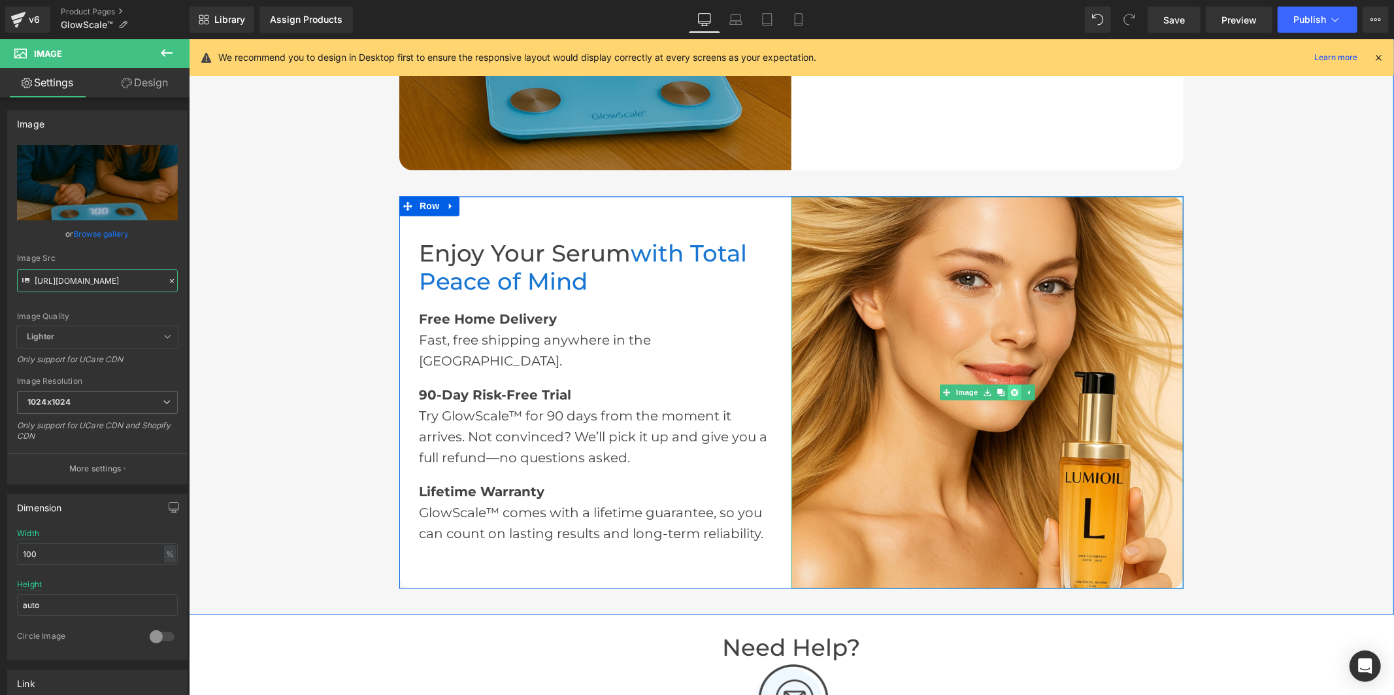
scroll to position [2341, 0]
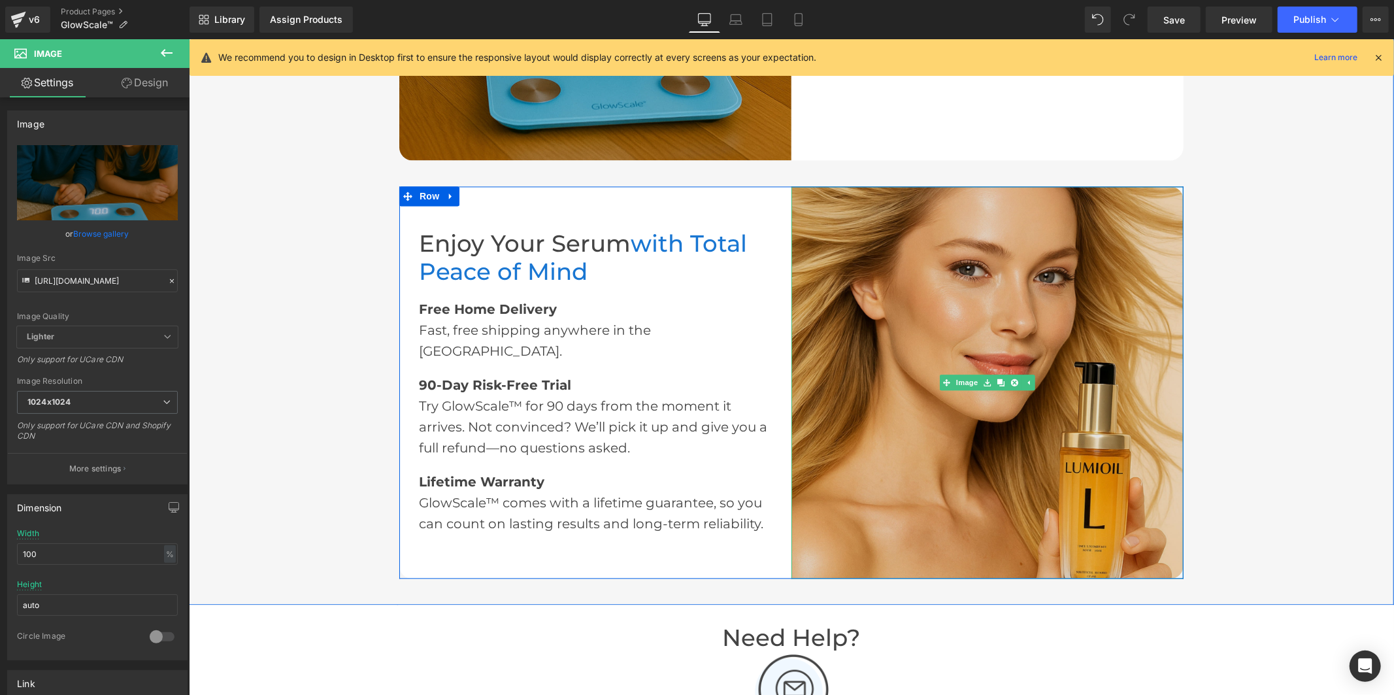
click at [958, 316] on img at bounding box center [987, 382] width 392 height 392
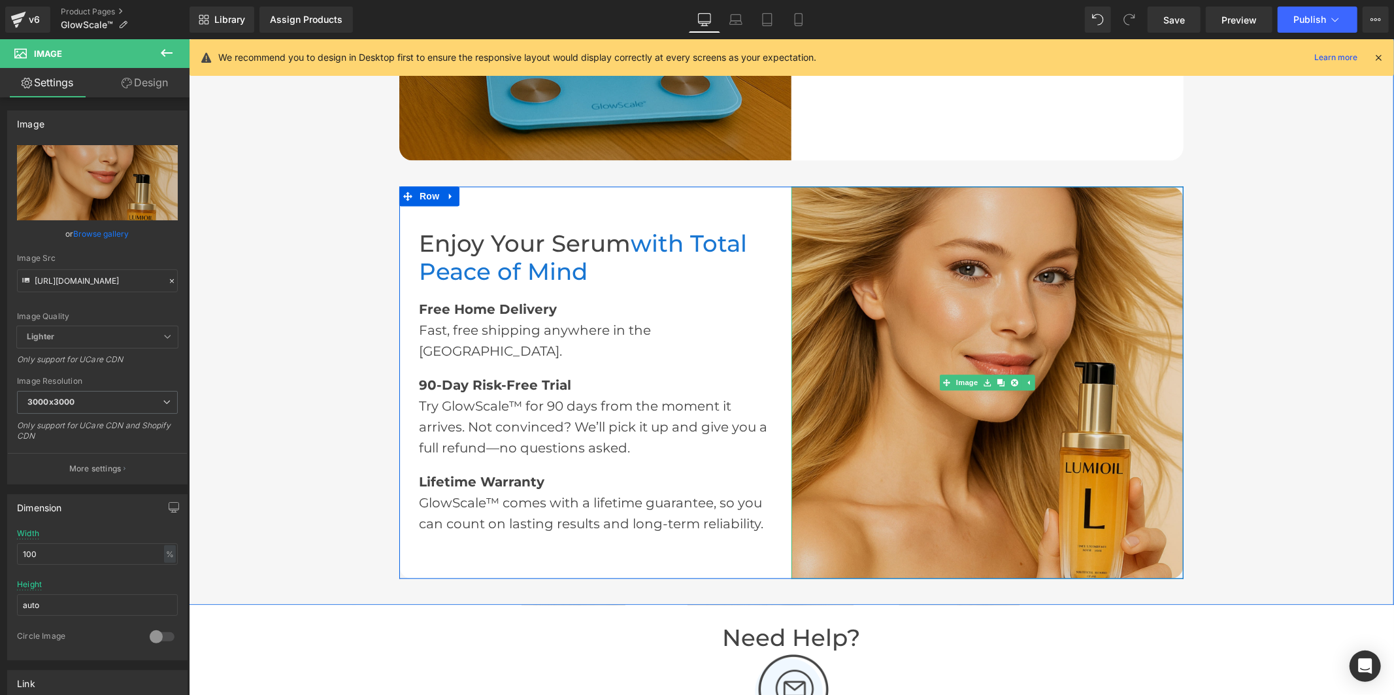
click at [980, 474] on img at bounding box center [987, 382] width 392 height 392
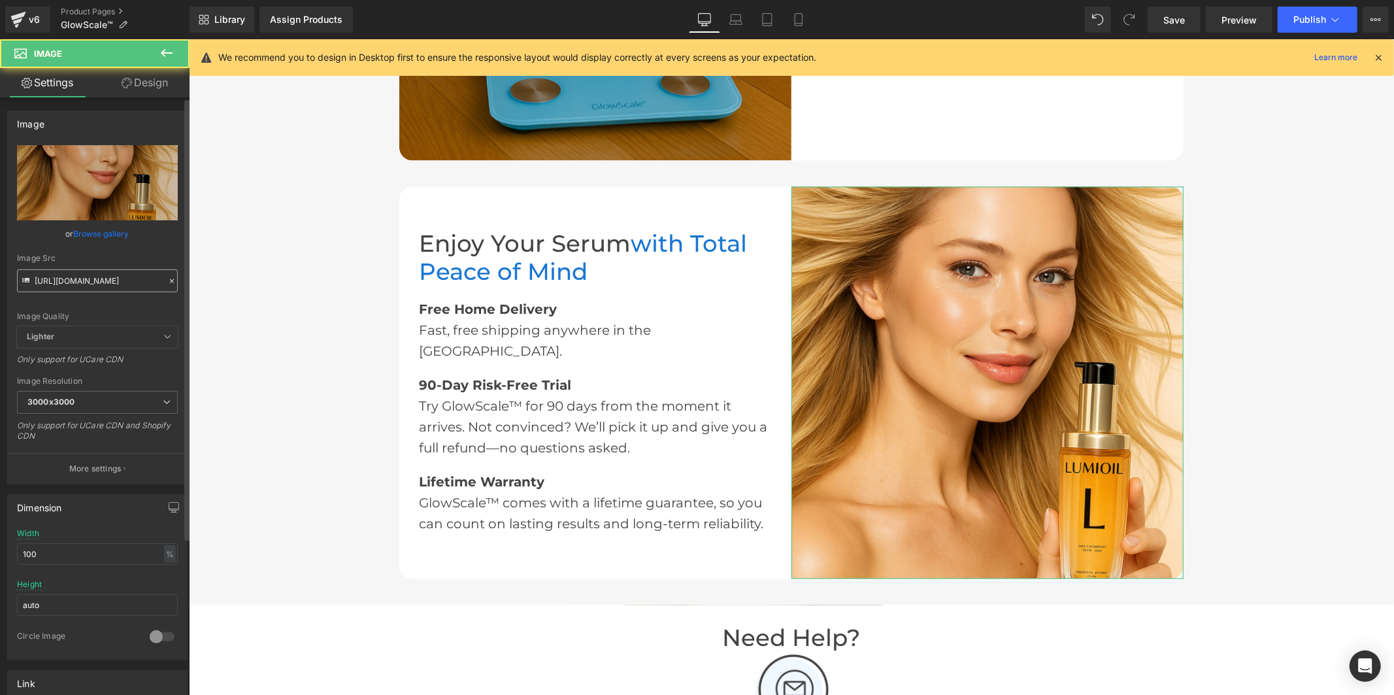
click at [84, 288] on input "[URL][DOMAIN_NAME]" at bounding box center [97, 280] width 161 height 23
drag, startPoint x: 84, startPoint y: 288, endPoint x: 95, endPoint y: 284, distance: 11.8
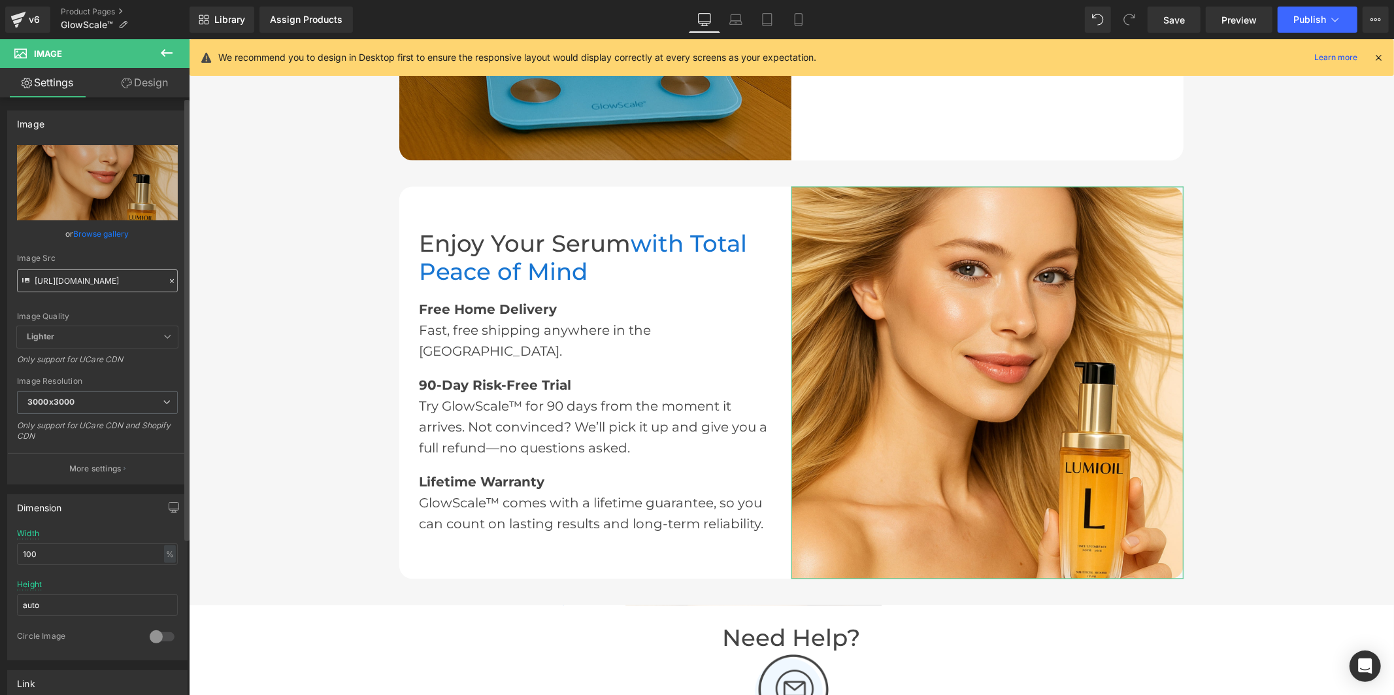
click at [88, 286] on input "[URL][DOMAIN_NAME]" at bounding box center [97, 280] width 161 height 23
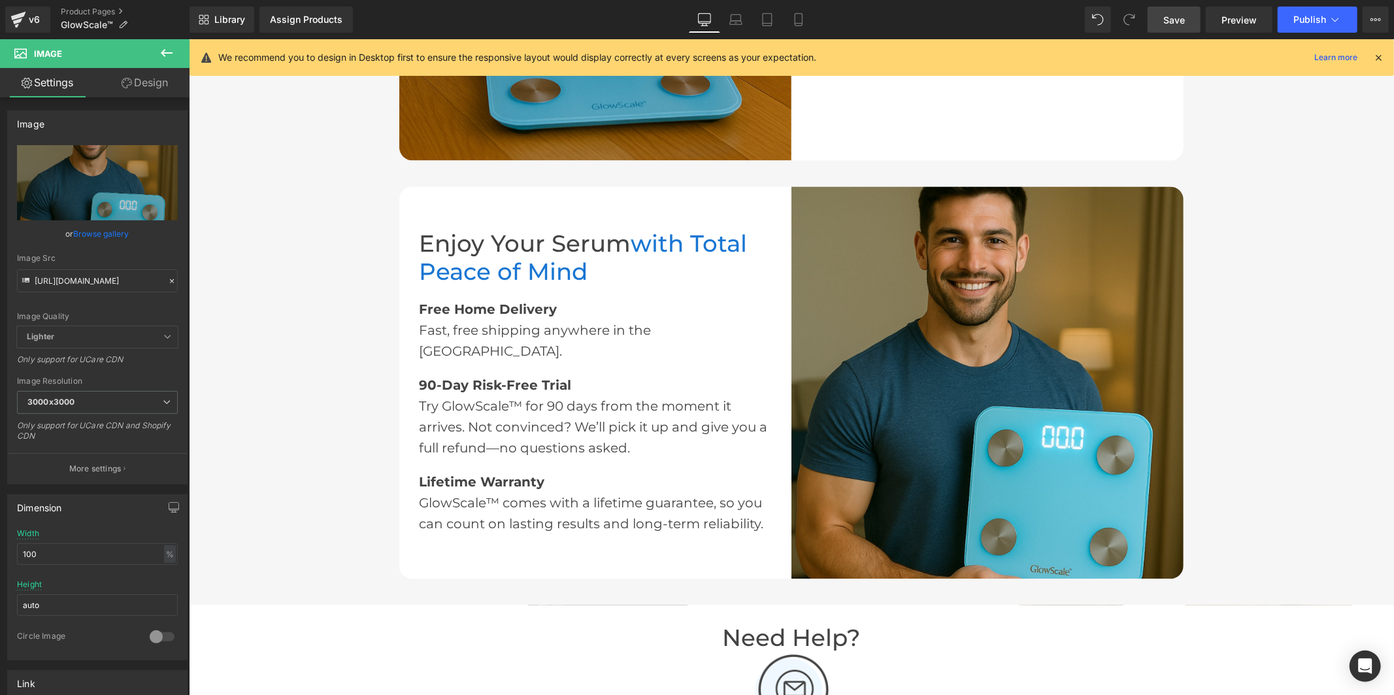
type input "[URL][DOMAIN_NAME]"
drag, startPoint x: 1172, startPoint y: 18, endPoint x: 1014, endPoint y: 329, distance: 348.7
click at [1172, 18] on span "Save" at bounding box center [1174, 20] width 22 height 14
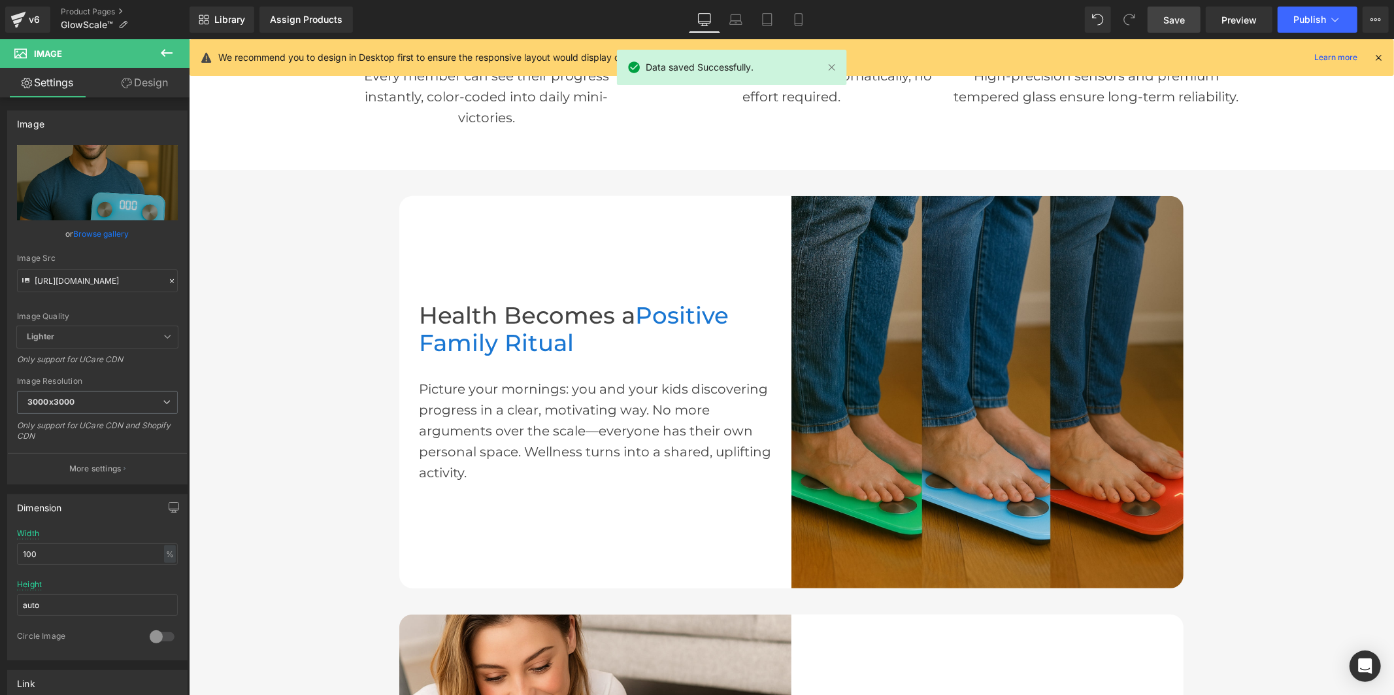
scroll to position [1178, 0]
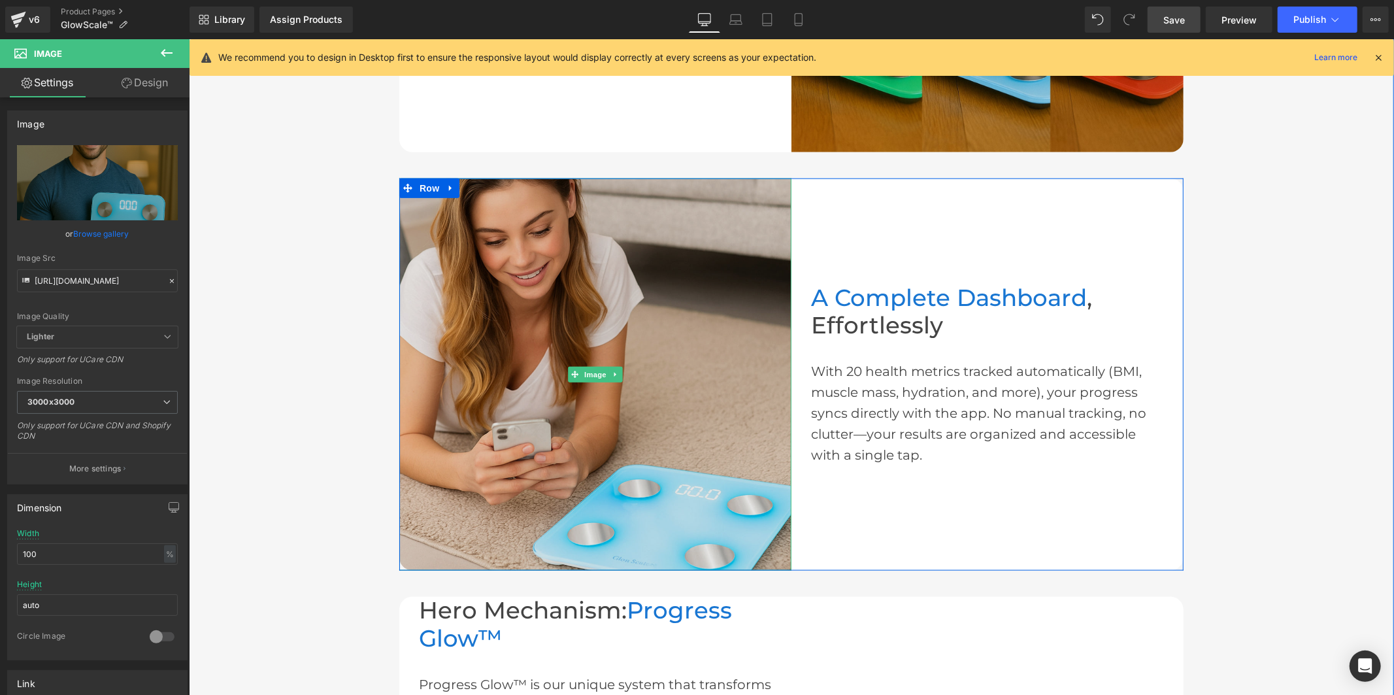
click at [533, 278] on img at bounding box center [595, 374] width 392 height 392
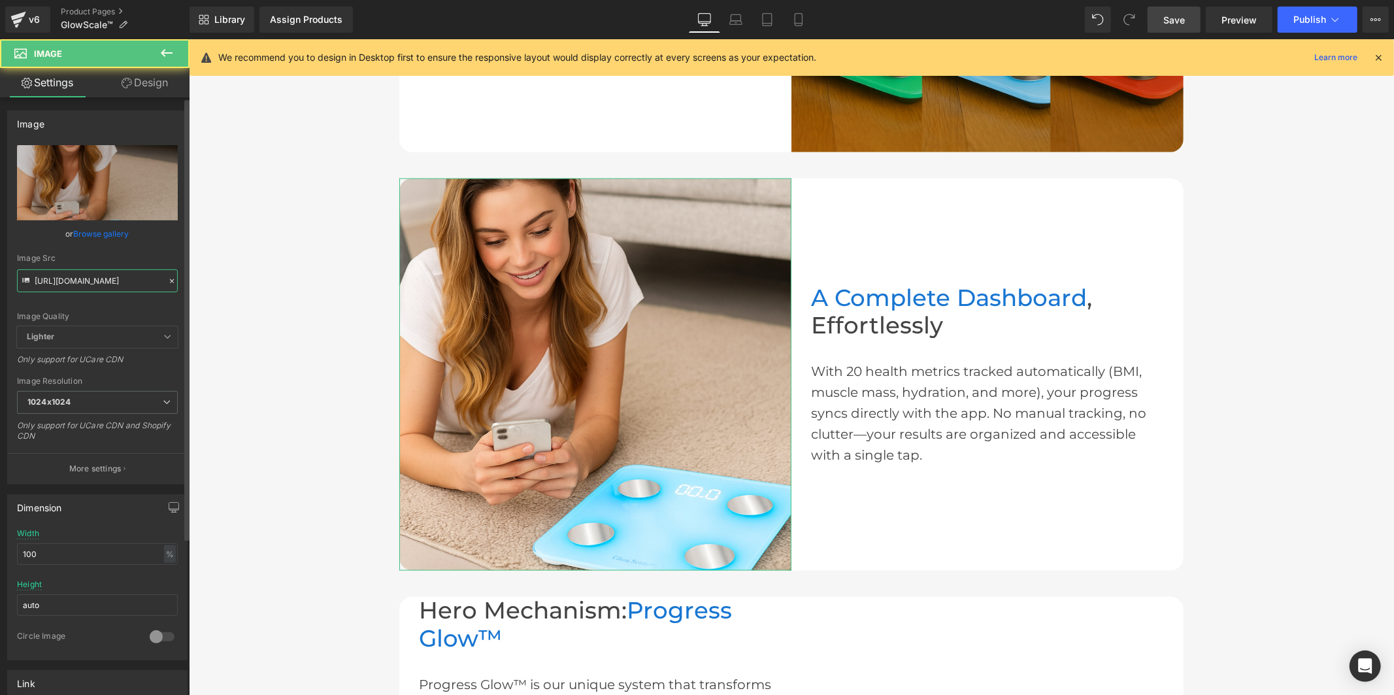
click at [103, 282] on input "[URL][DOMAIN_NAME]" at bounding box center [97, 280] width 161 height 23
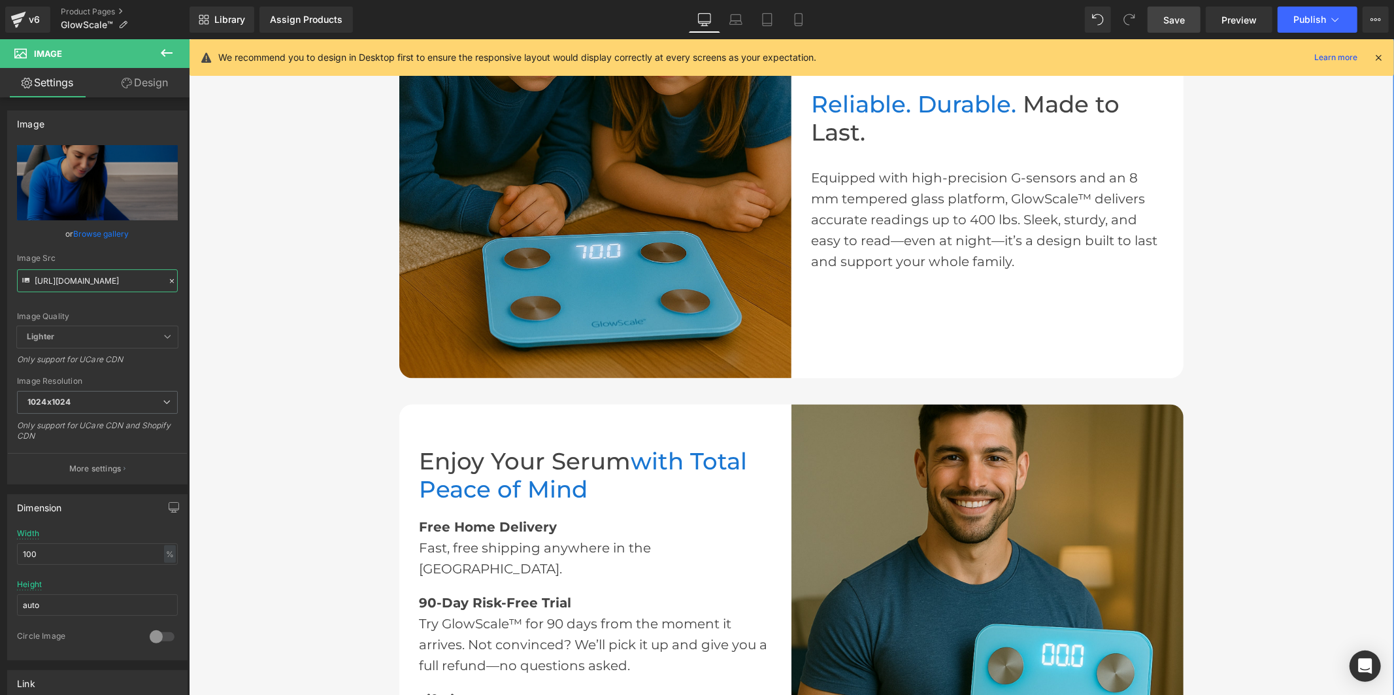
scroll to position [2268, 0]
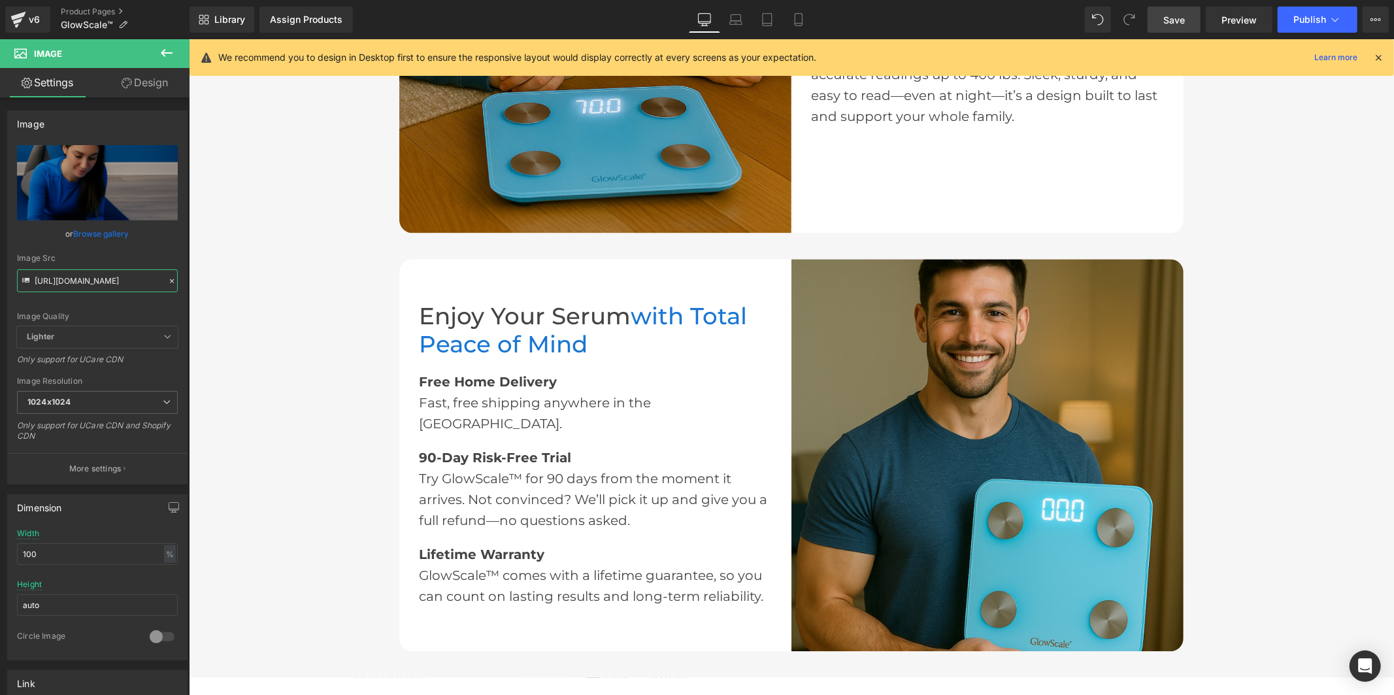
type input "[URL][DOMAIN_NAME]"
click at [1162, 17] on link "Save" at bounding box center [1174, 20] width 53 height 26
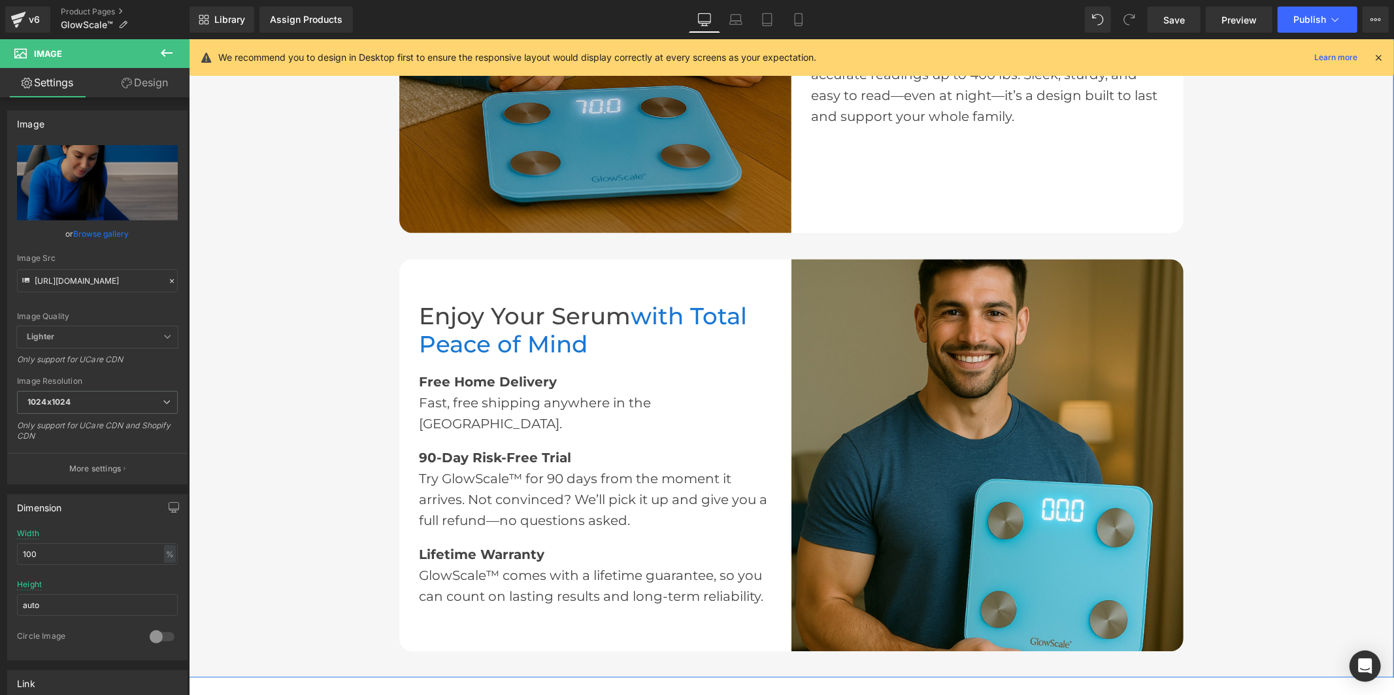
scroll to position [1905, 0]
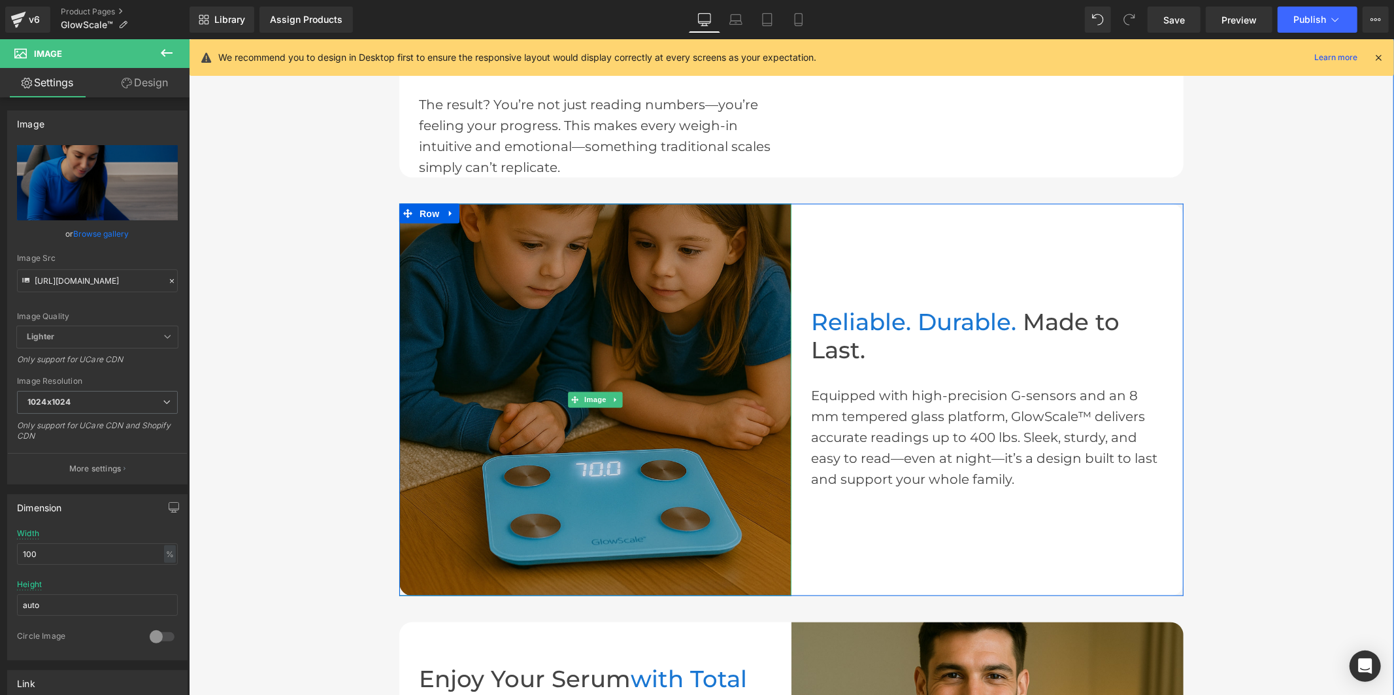
click at [576, 325] on img at bounding box center [595, 399] width 392 height 392
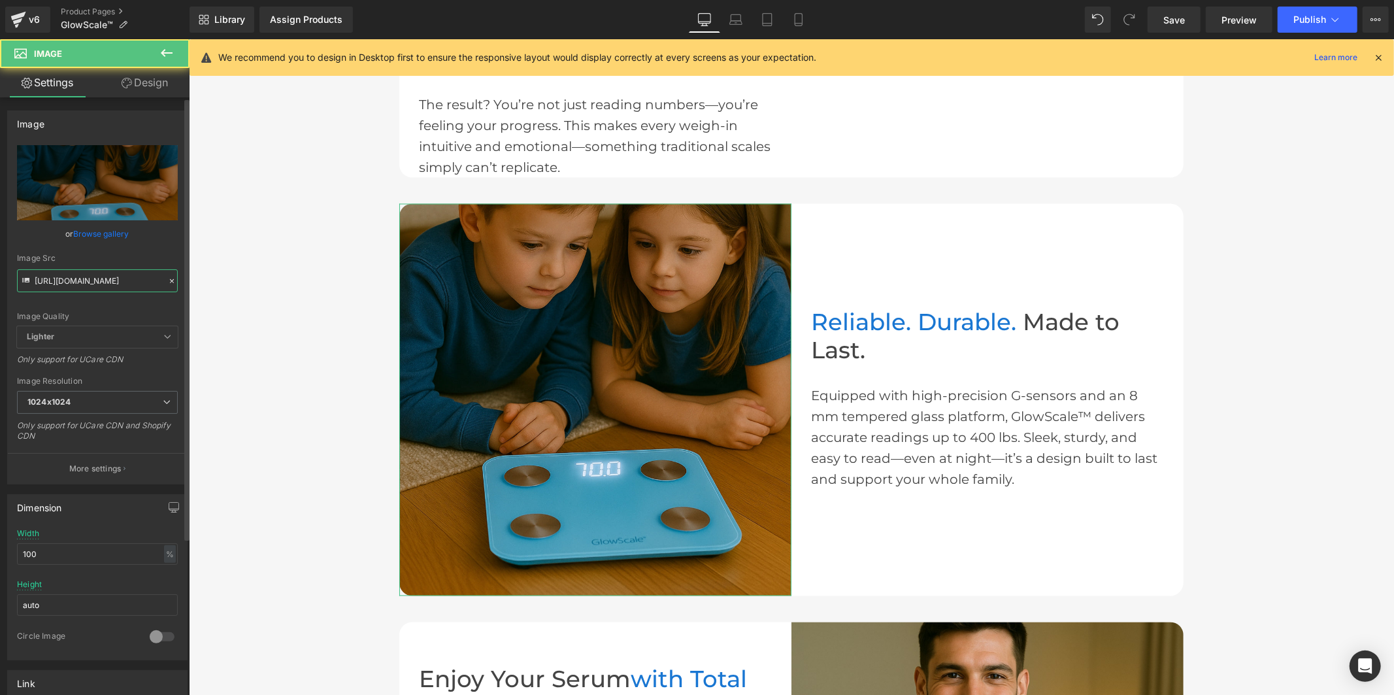
click at [90, 285] on input "[URL][DOMAIN_NAME]" at bounding box center [97, 280] width 161 height 23
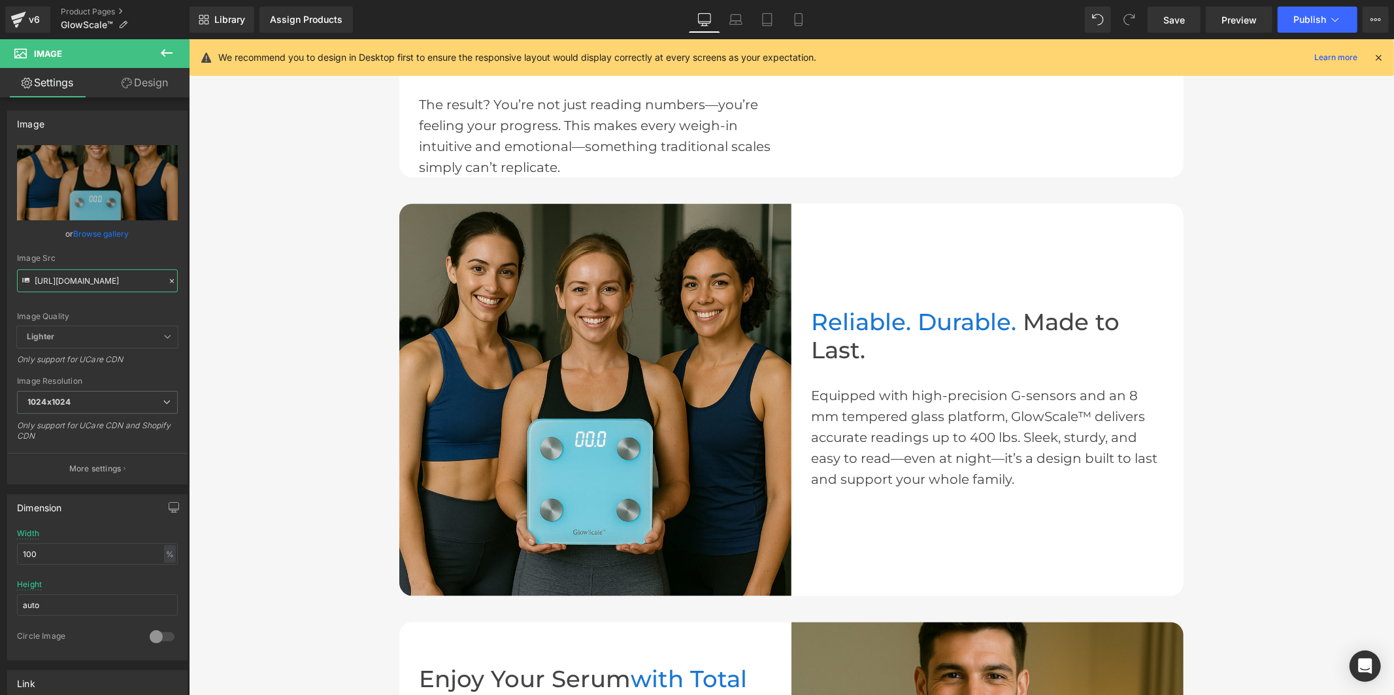
type input "[URL][DOMAIN_NAME]"
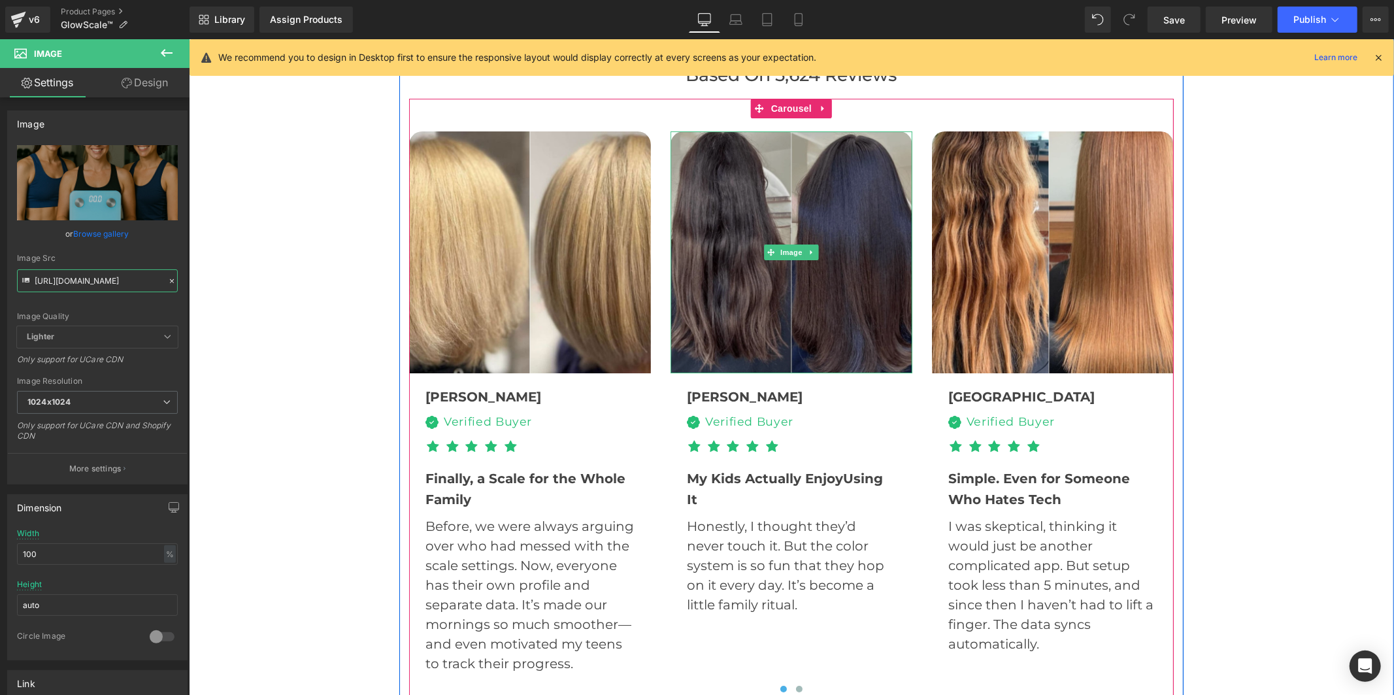
scroll to position [3938, 0]
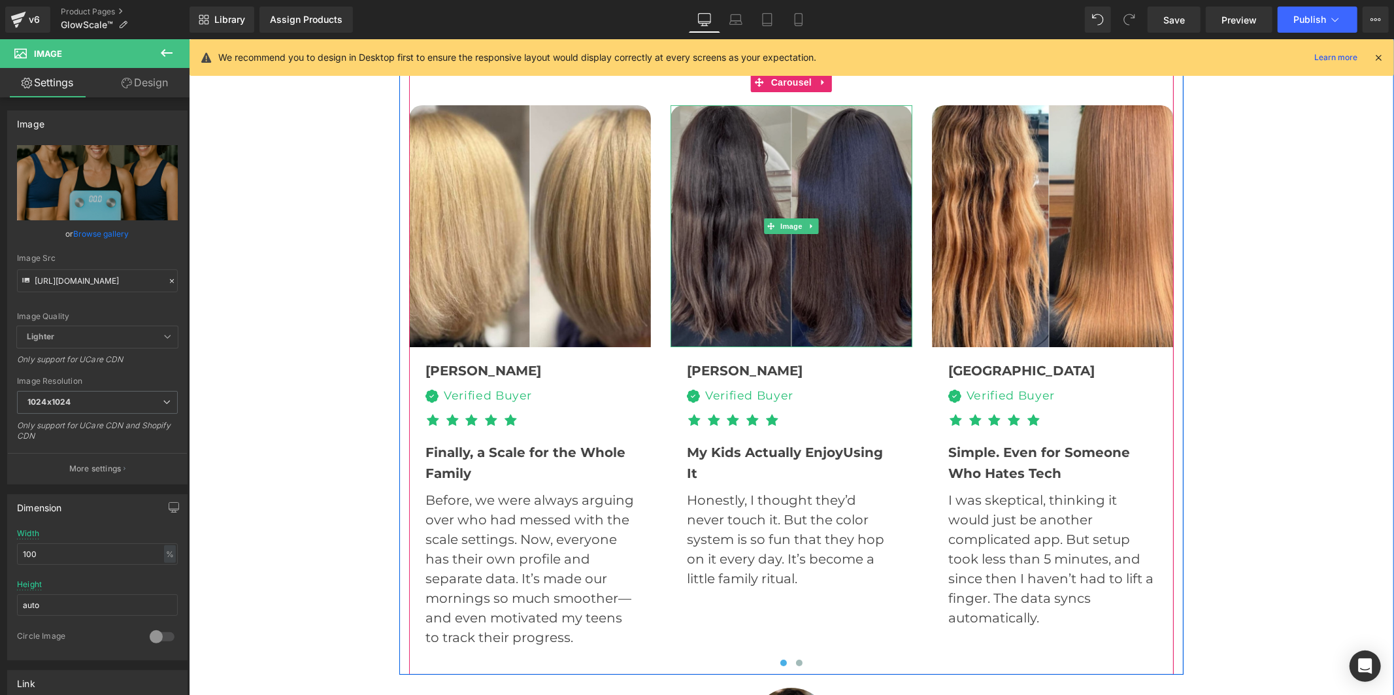
click at [752, 261] on img at bounding box center [791, 226] width 242 height 242
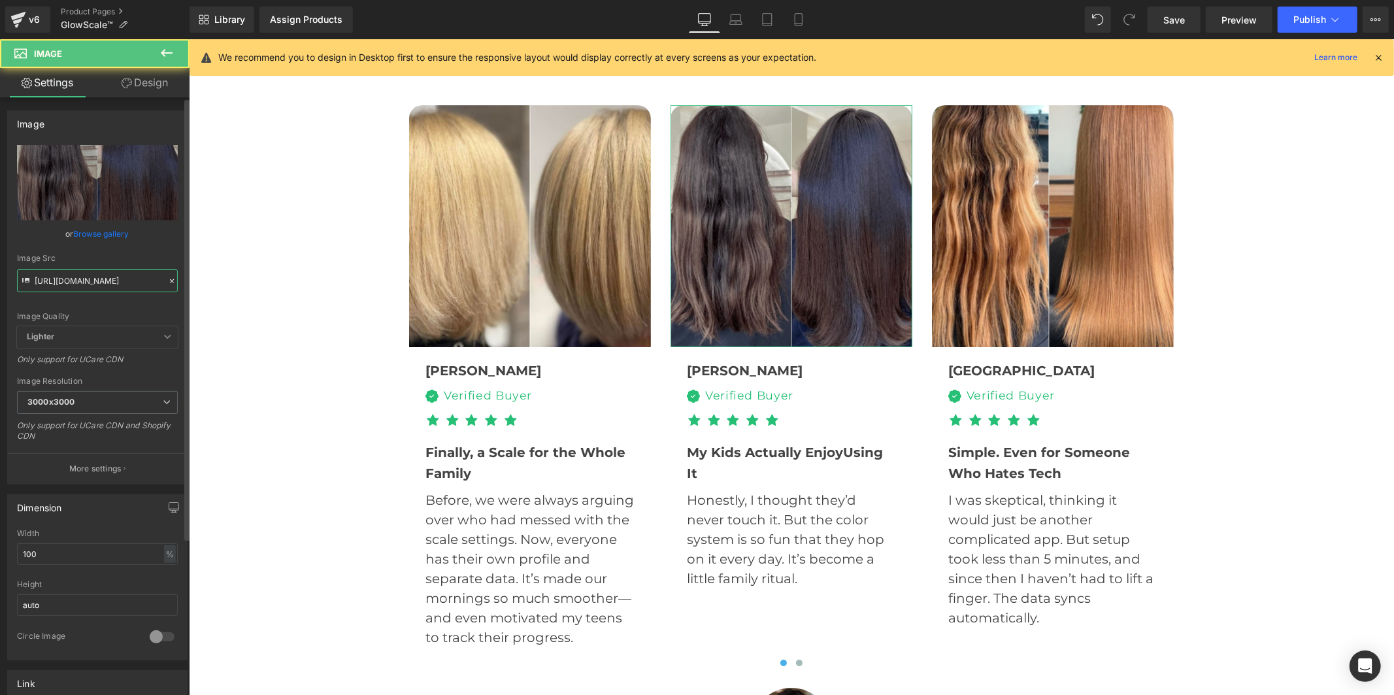
click at [114, 288] on input "[URL][DOMAIN_NAME]" at bounding box center [97, 280] width 161 height 23
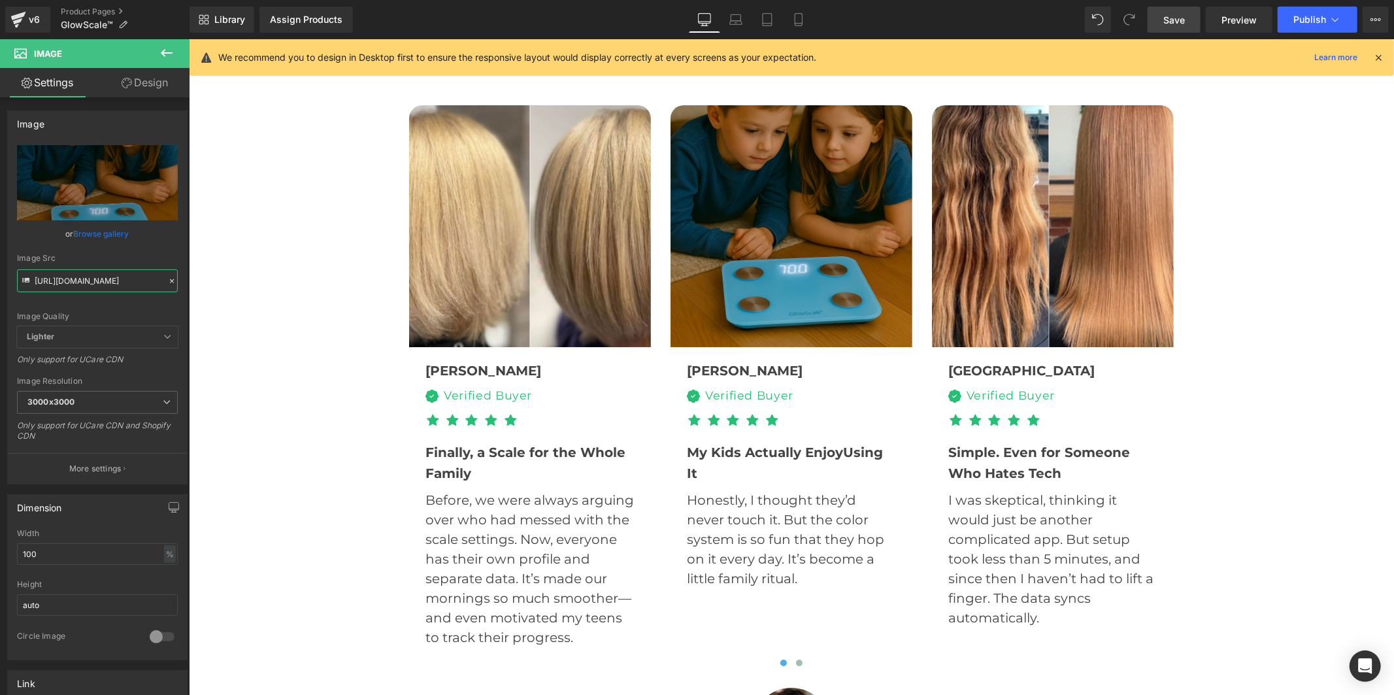
type input "[URL][DOMAIN_NAME]"
click at [1169, 22] on span "Save" at bounding box center [1174, 20] width 22 height 14
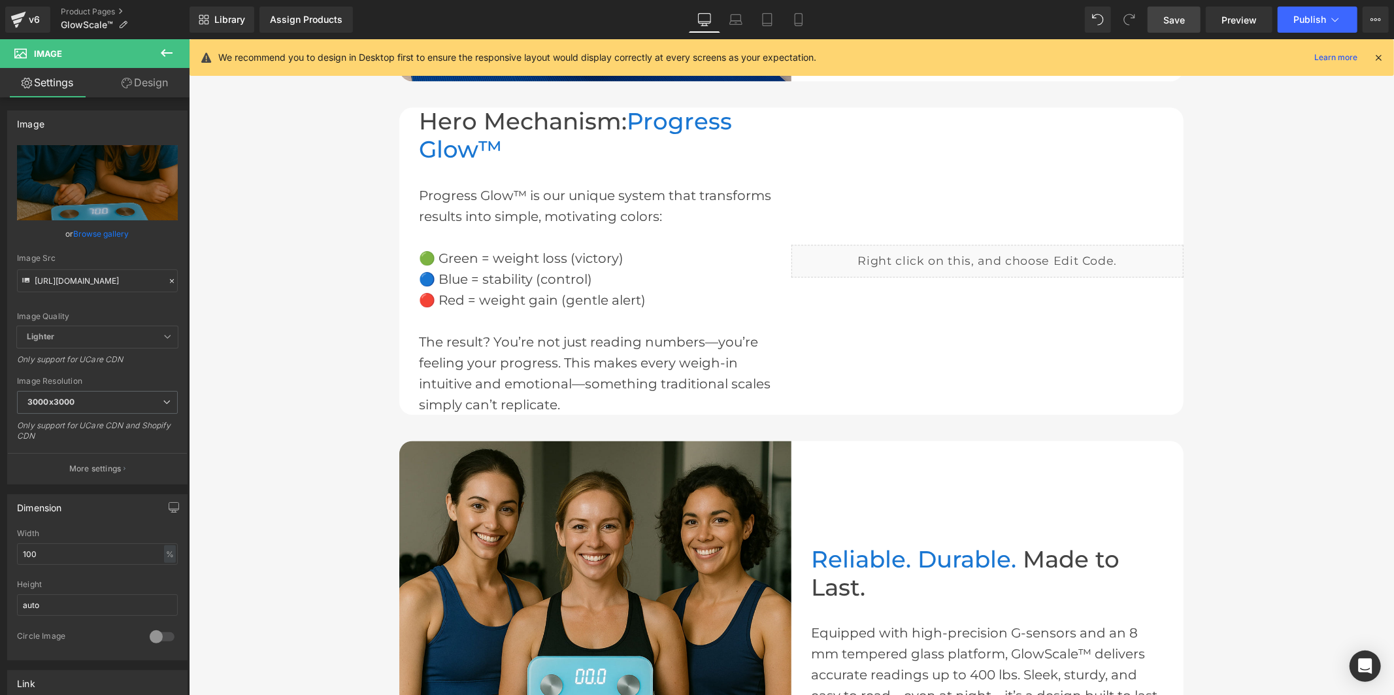
scroll to position [1687, 0]
